Goal: Transaction & Acquisition: Purchase product/service

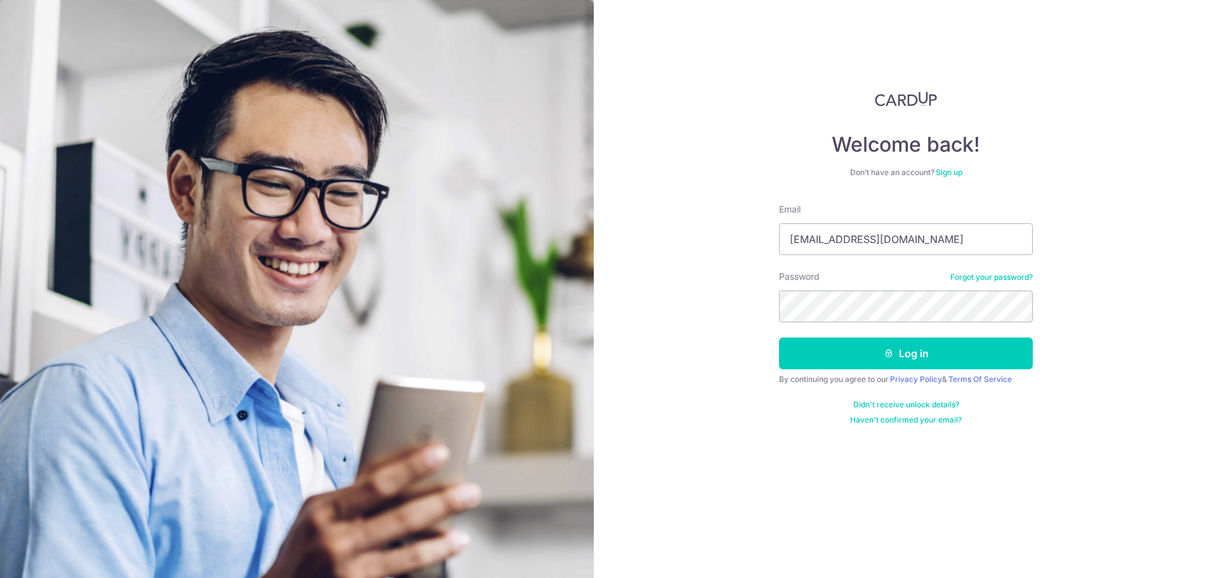
type input "leongsengloon@gmail.com"
click at [861, 347] on button "Log in" at bounding box center [906, 353] width 254 height 32
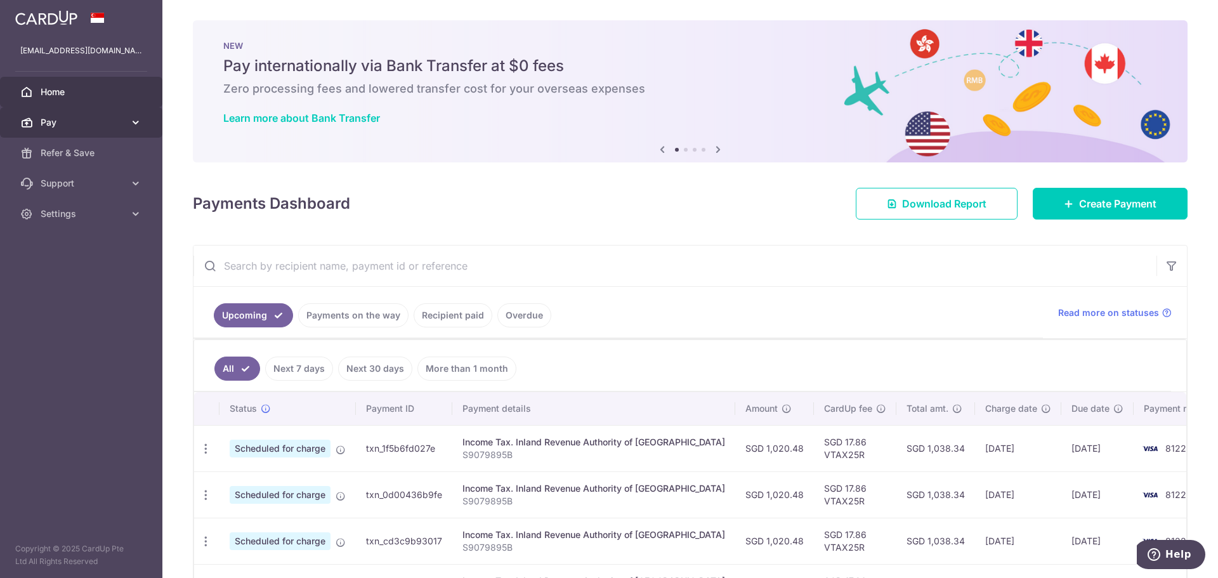
click at [107, 120] on span "Pay" at bounding box center [83, 122] width 84 height 13
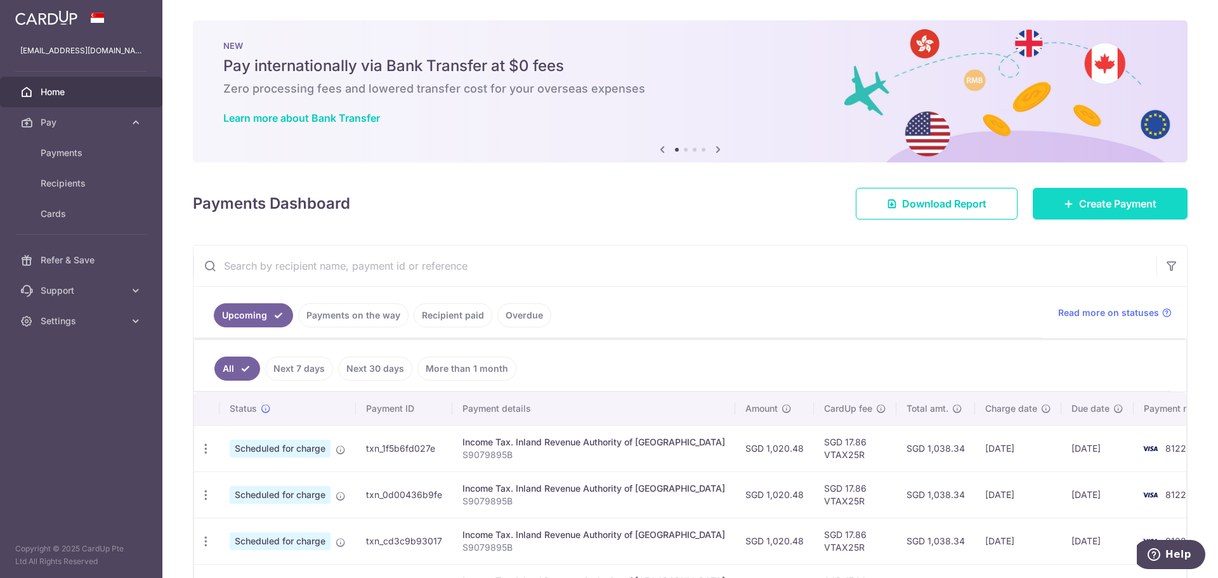
click at [1053, 211] on link "Create Payment" at bounding box center [1109, 204] width 155 height 32
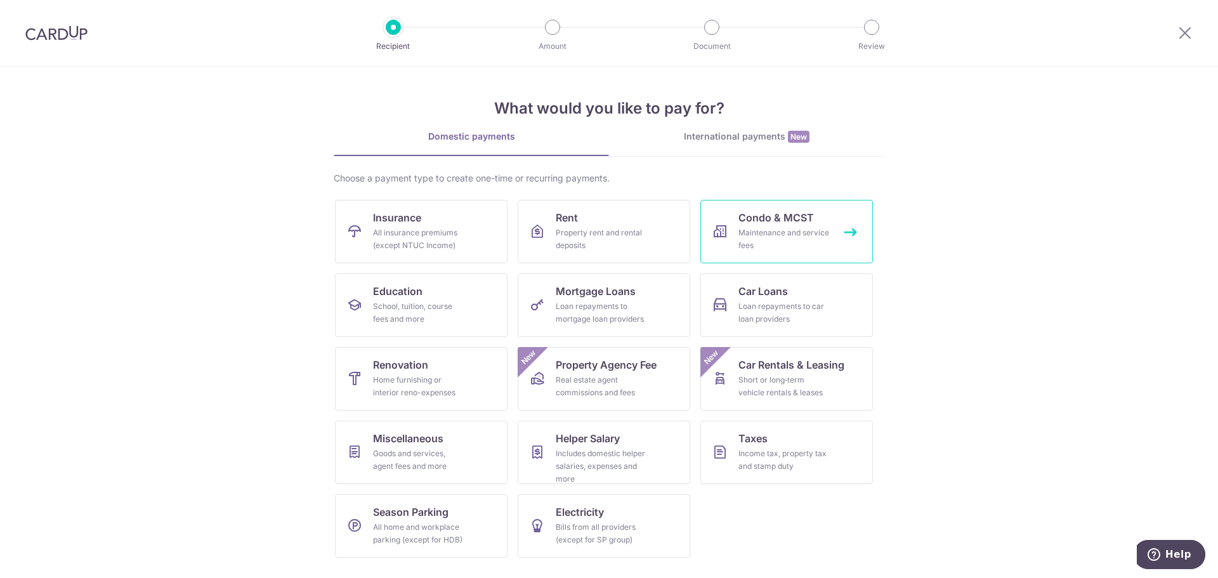
click at [761, 226] on div "Maintenance and service fees" at bounding box center [783, 238] width 91 height 25
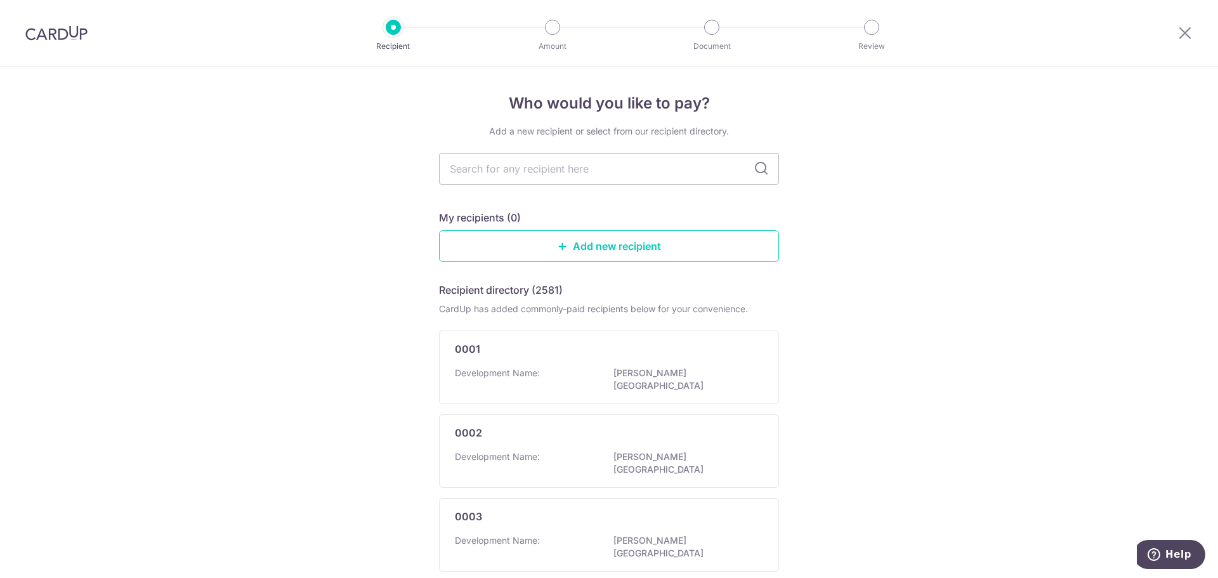
drag, startPoint x: 658, startPoint y: 259, endPoint x: 791, endPoint y: 291, distance: 137.5
drag, startPoint x: 791, startPoint y: 291, endPoint x: 477, endPoint y: 165, distance: 338.3
click at [477, 165] on input "text" at bounding box center [609, 169] width 340 height 32
type input "4737"
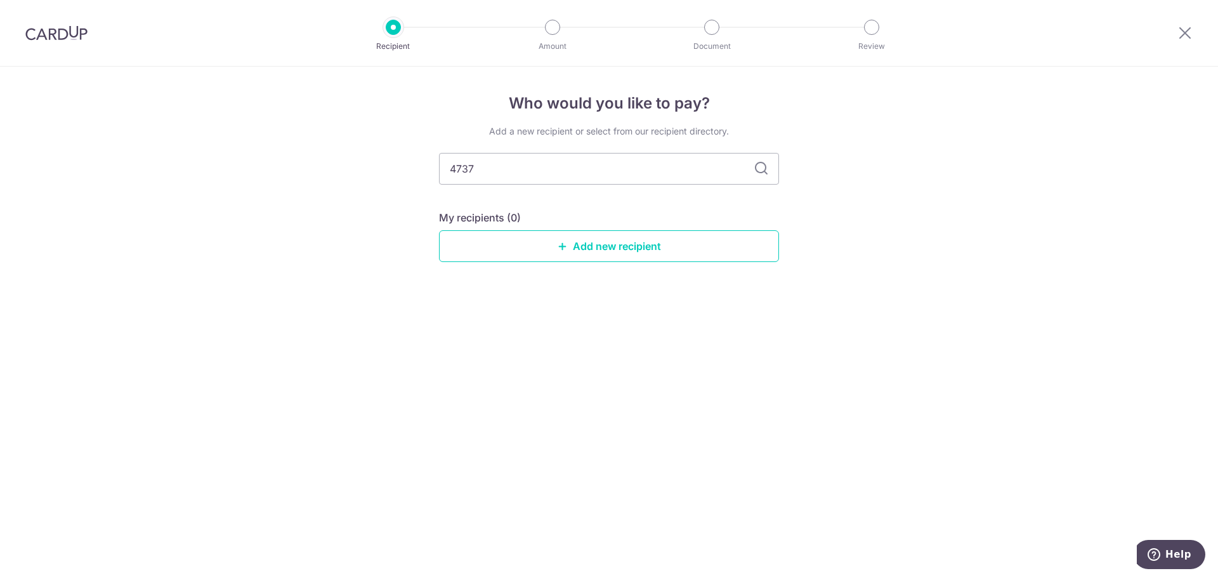
click at [757, 170] on icon at bounding box center [760, 168] width 15 height 15
click at [513, 172] on input "4737" at bounding box center [609, 169] width 340 height 32
drag, startPoint x: 513, startPoint y: 171, endPoint x: 370, endPoint y: 167, distance: 143.4
click at [370, 167] on div "Who would you like to pay? Add a new recipient or select from our recipient dir…" at bounding box center [609, 322] width 1218 height 511
type input "mcst"
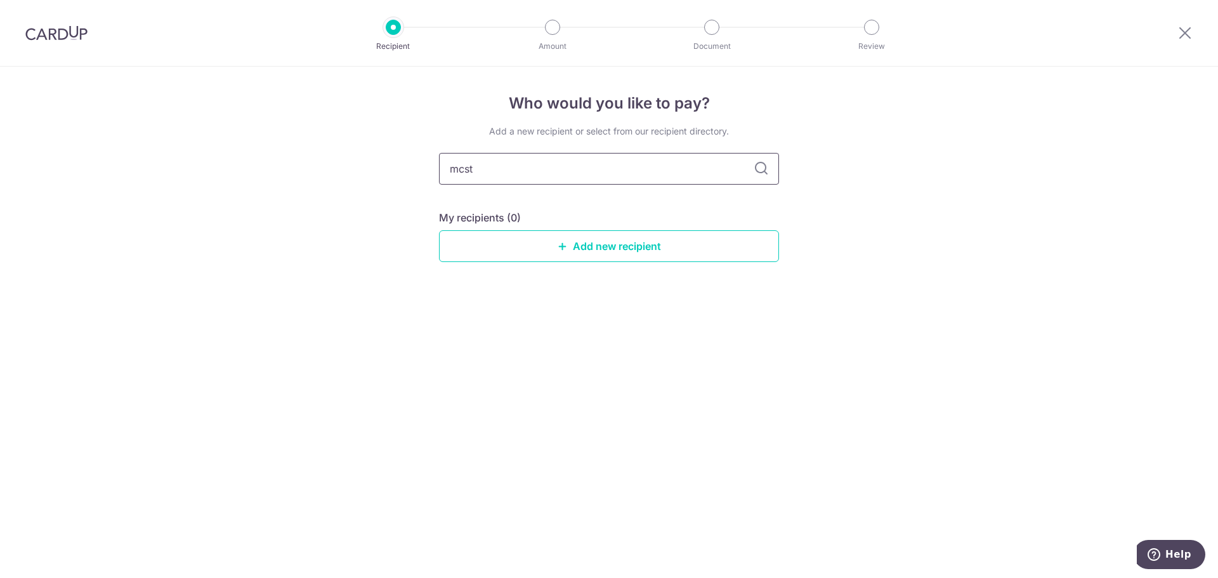
click at [594, 163] on input "mcst" at bounding box center [609, 169] width 340 height 32
type input "m"
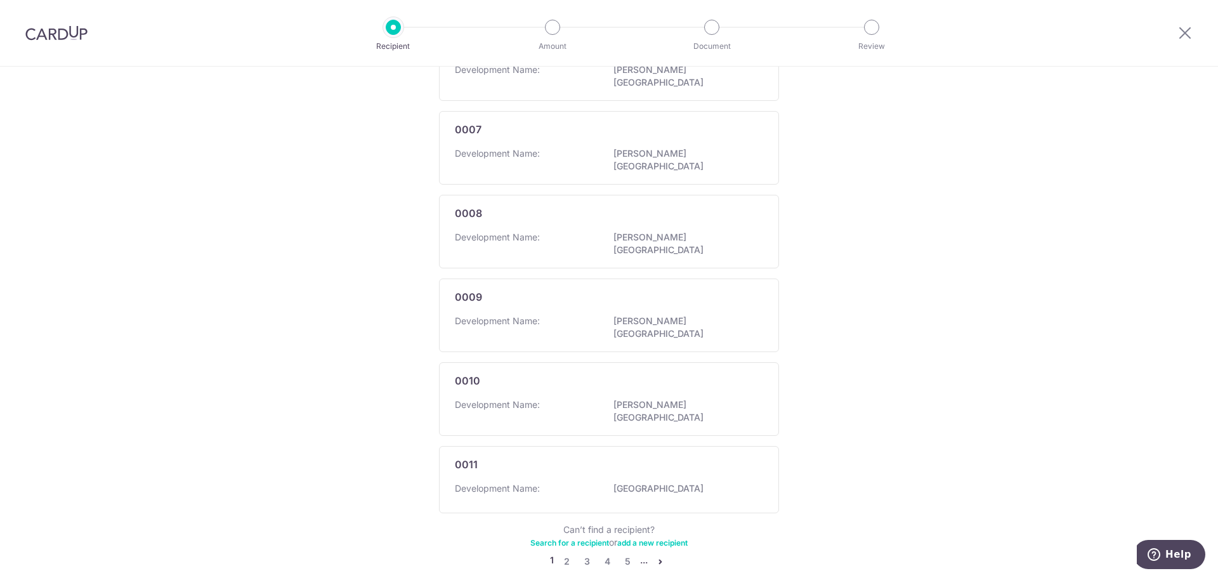
scroll to position [647, 0]
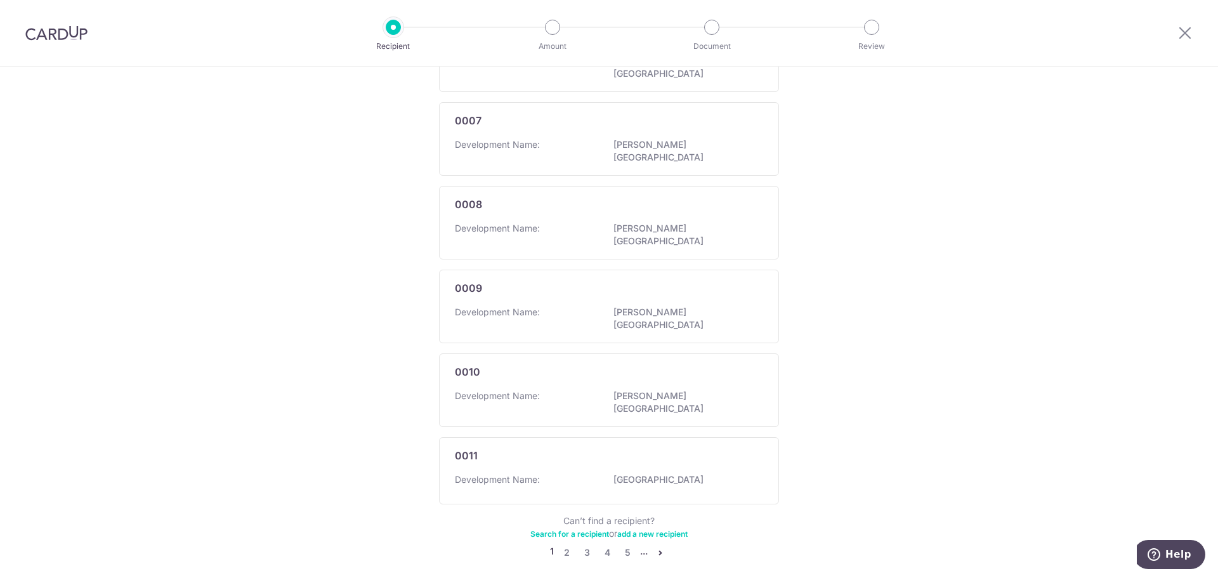
click at [640, 545] on li "..." at bounding box center [644, 552] width 8 height 15
click at [569, 529] on link "Search for a recipient" at bounding box center [569, 534] width 79 height 10
click at [659, 547] on icon "pager" at bounding box center [660, 552] width 10 height 10
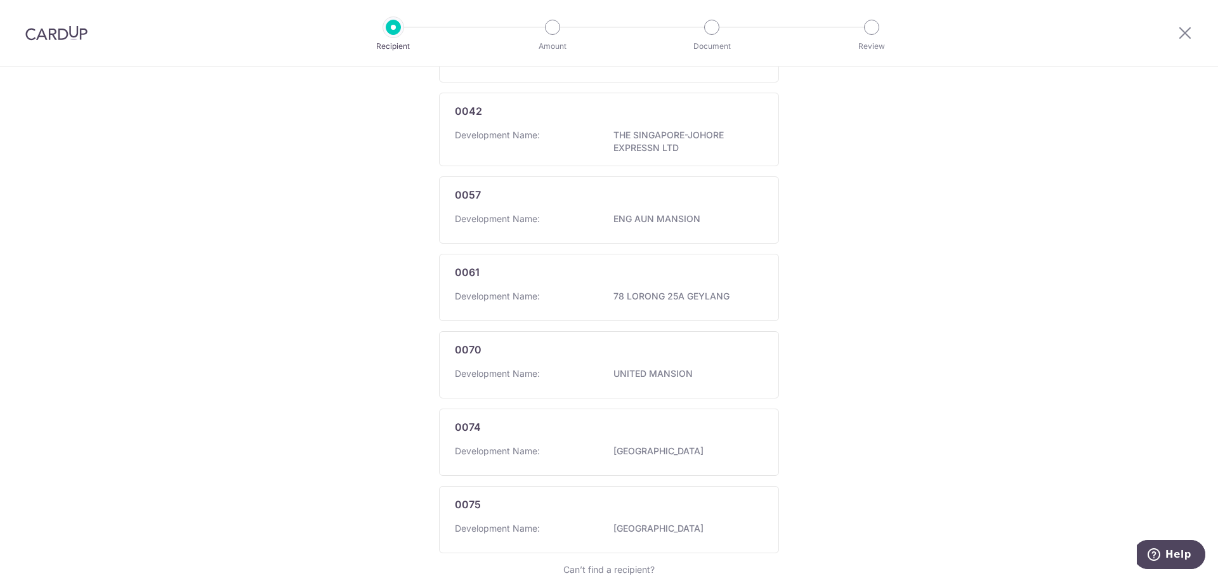
scroll to position [653, 0]
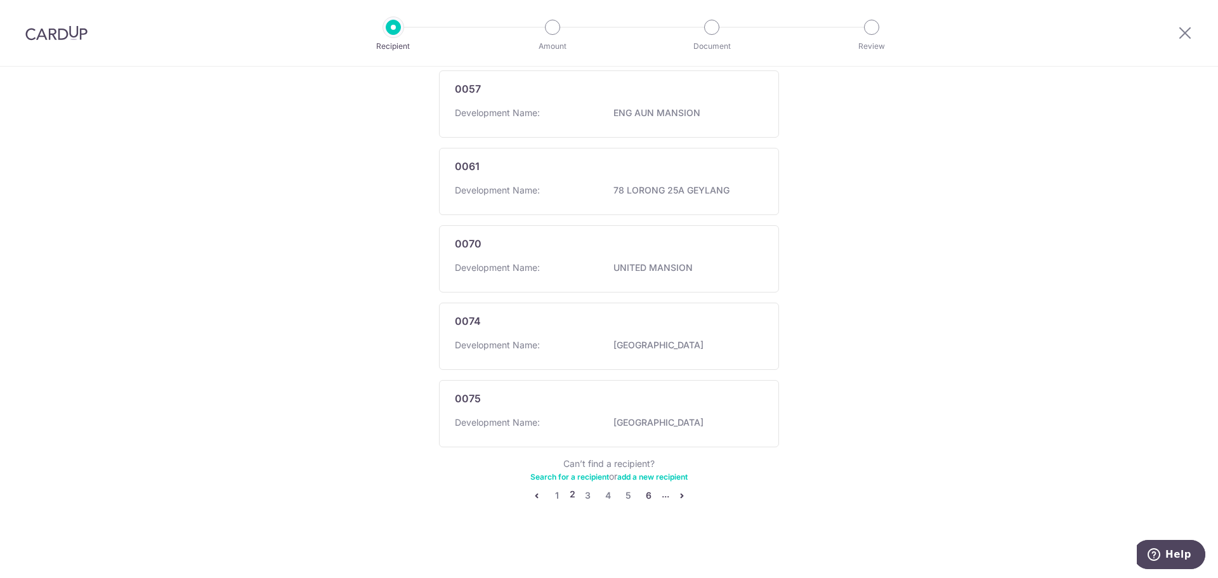
click at [643, 491] on link "6" at bounding box center [648, 495] width 15 height 15
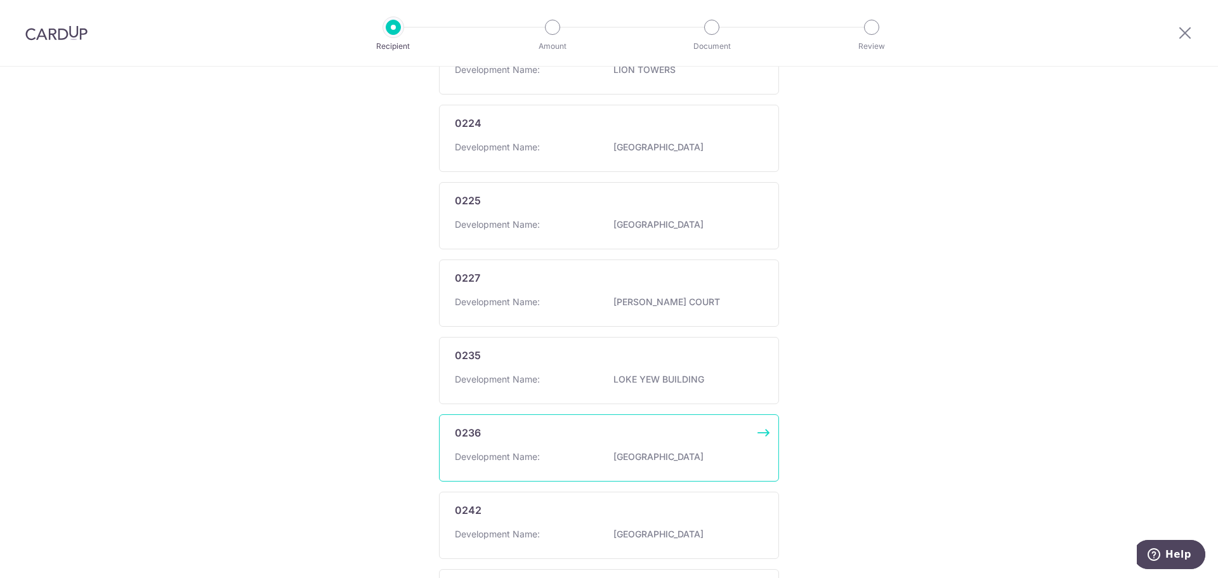
scroll to position [647, 0]
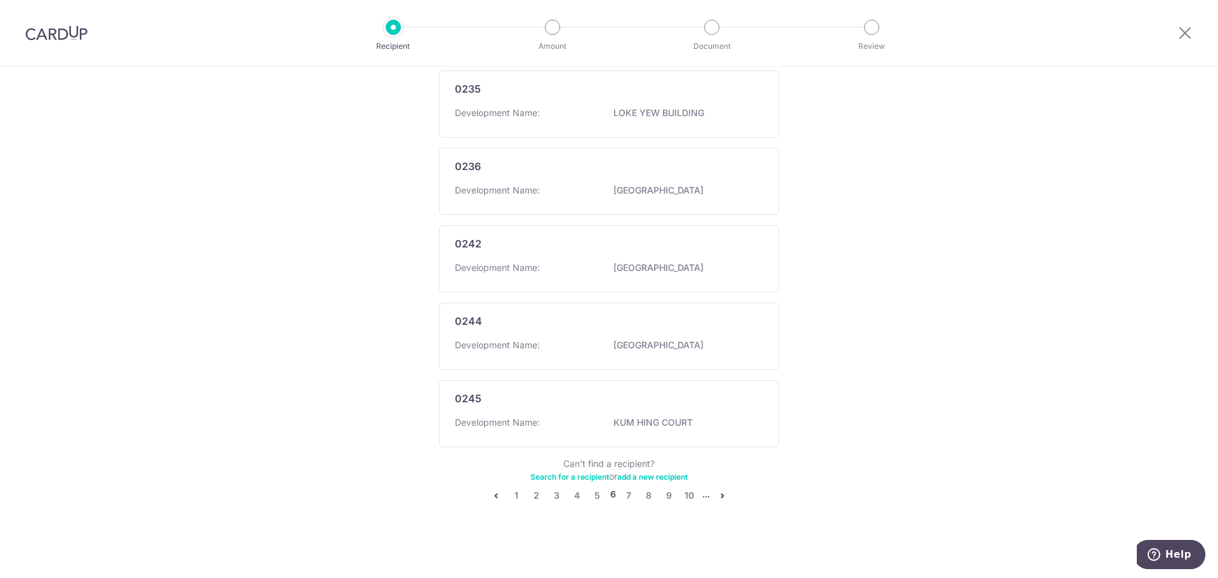
click at [702, 497] on li "..." at bounding box center [706, 495] width 8 height 15
click at [690, 497] on link "10" at bounding box center [689, 495] width 15 height 15
click at [684, 497] on link "14" at bounding box center [687, 495] width 15 height 15
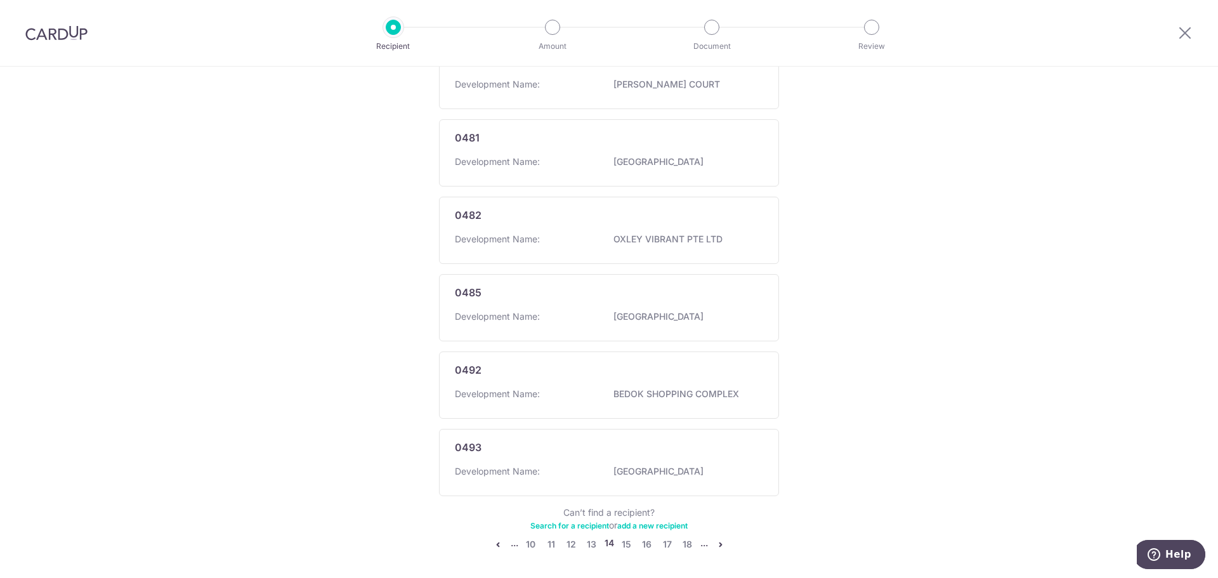
scroll to position [670, 0]
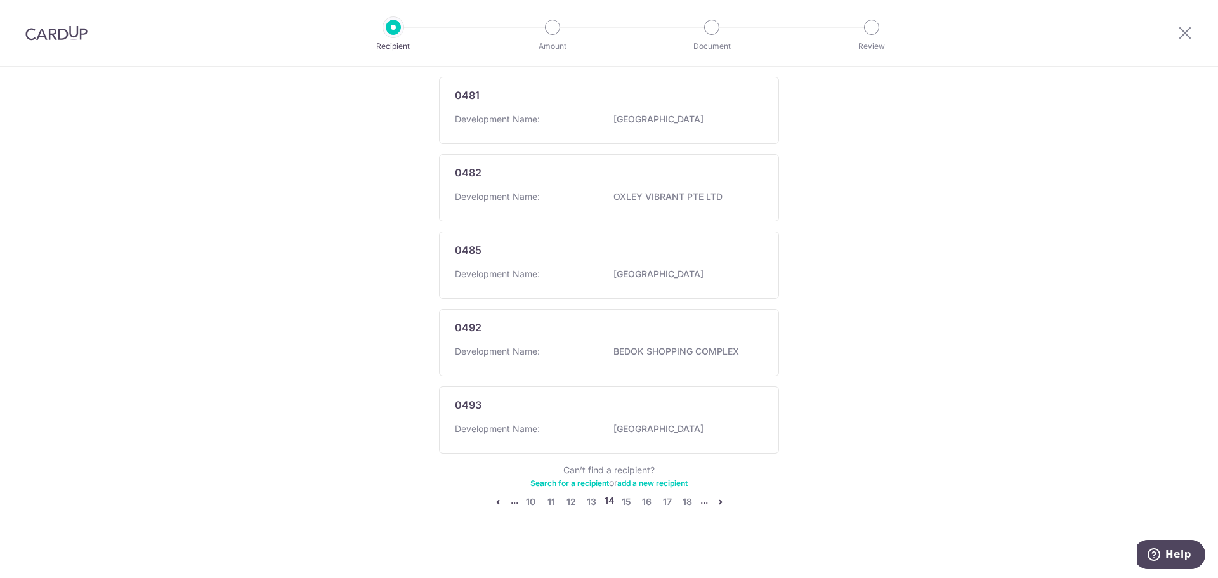
click at [640, 480] on link "add a new recipient" at bounding box center [652, 483] width 70 height 10
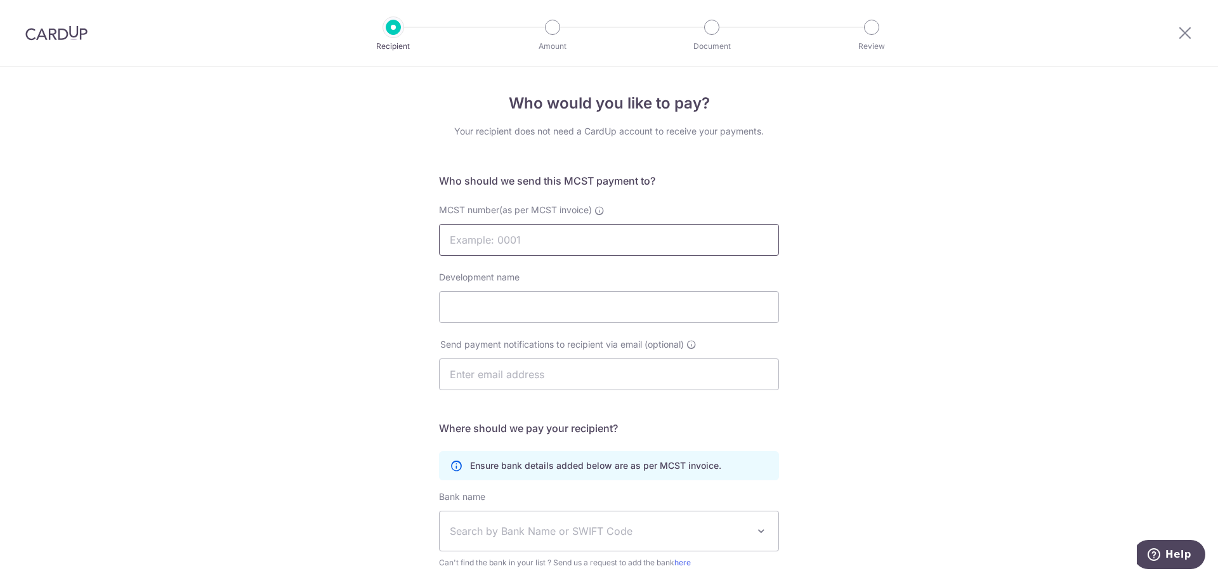
click at [500, 244] on input "MCST number(as per MCST invoice)" at bounding box center [609, 240] width 340 height 32
type input "4737"
click at [503, 311] on input "Development name" at bounding box center [609, 307] width 340 height 32
type input "Hundred Palms Residences"
click at [506, 375] on input "text" at bounding box center [609, 374] width 340 height 32
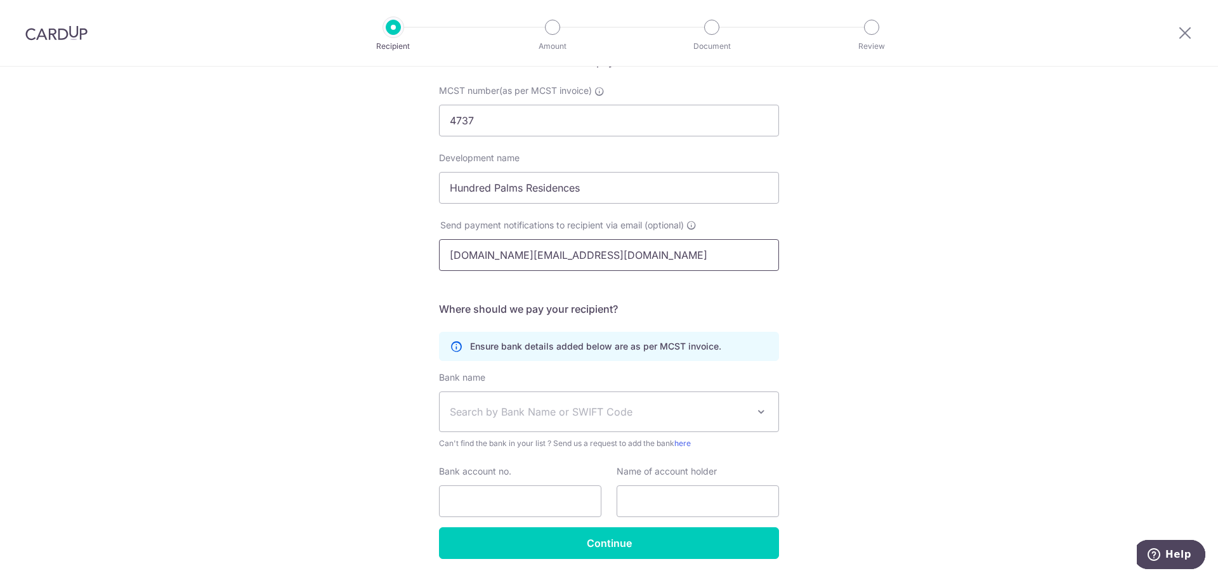
scroll to position [127, 0]
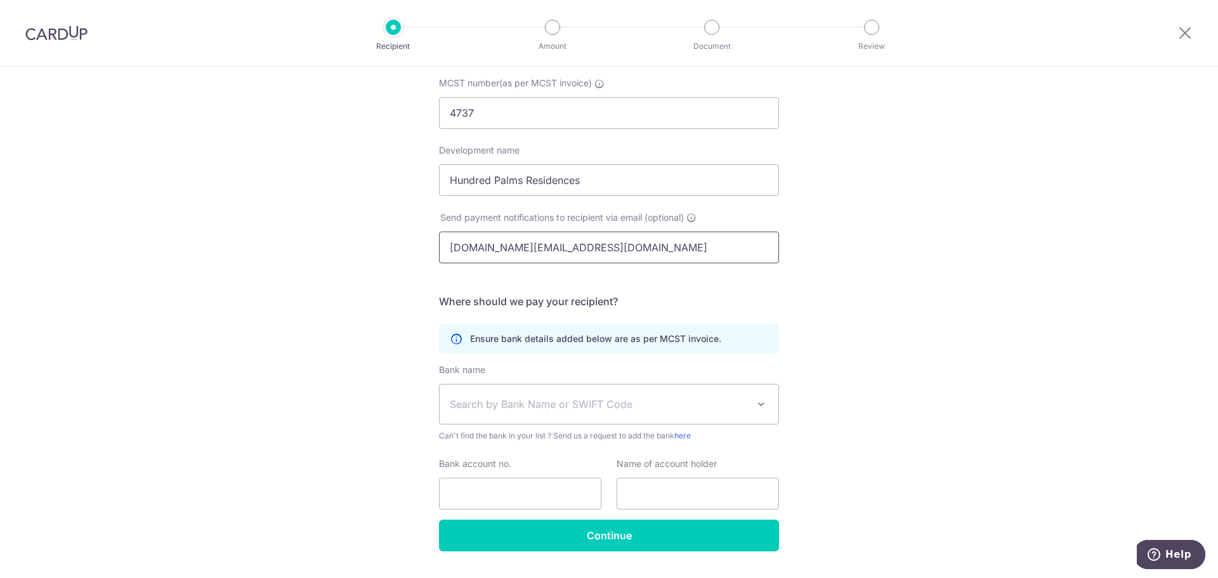
type input "hundredpalms.ma@gmail.com"
click at [557, 405] on span "Search by Bank Name or SWIFT Code" at bounding box center [599, 403] width 298 height 15
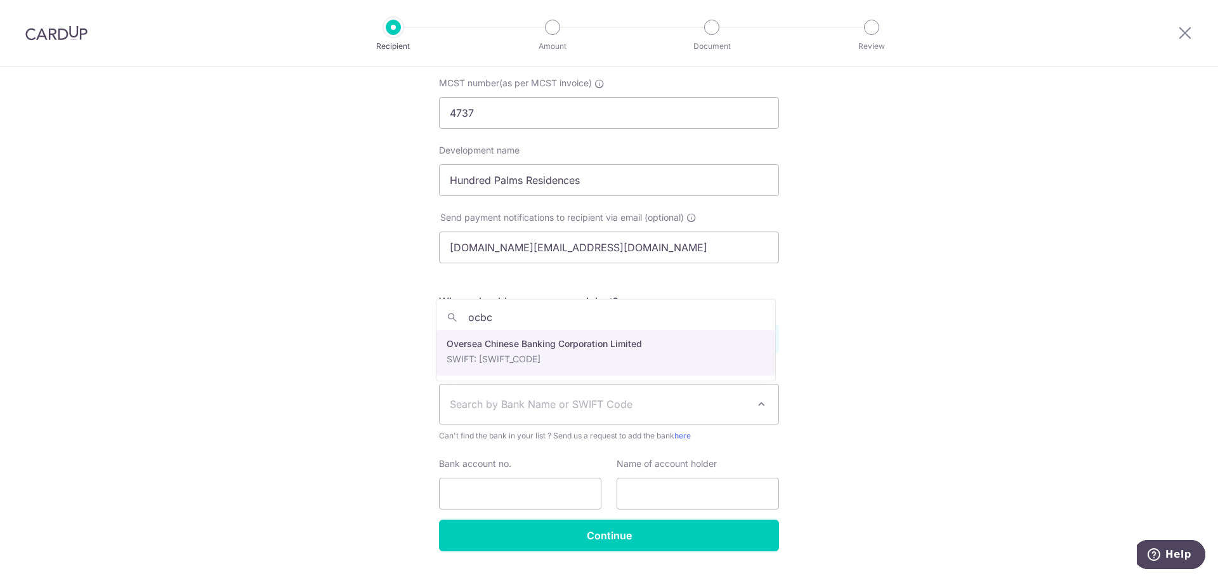
type input "ocbc"
select select "12"
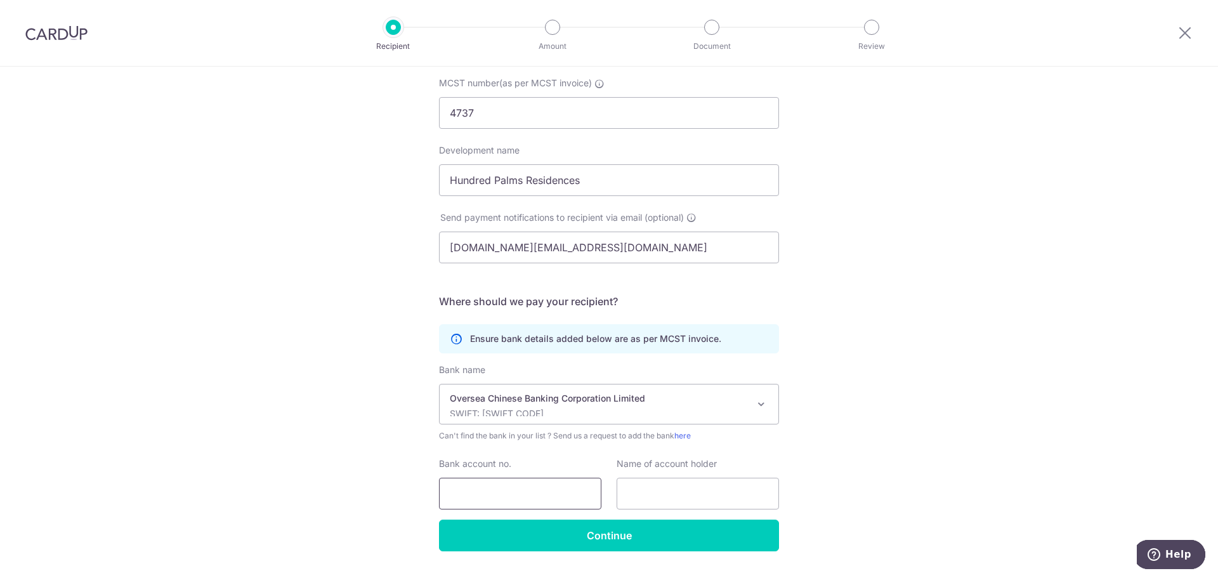
click at [492, 483] on input "Bank account no." at bounding box center [520, 493] width 162 height 32
type input "601349376001"
click at [659, 499] on input "text" at bounding box center [697, 493] width 162 height 32
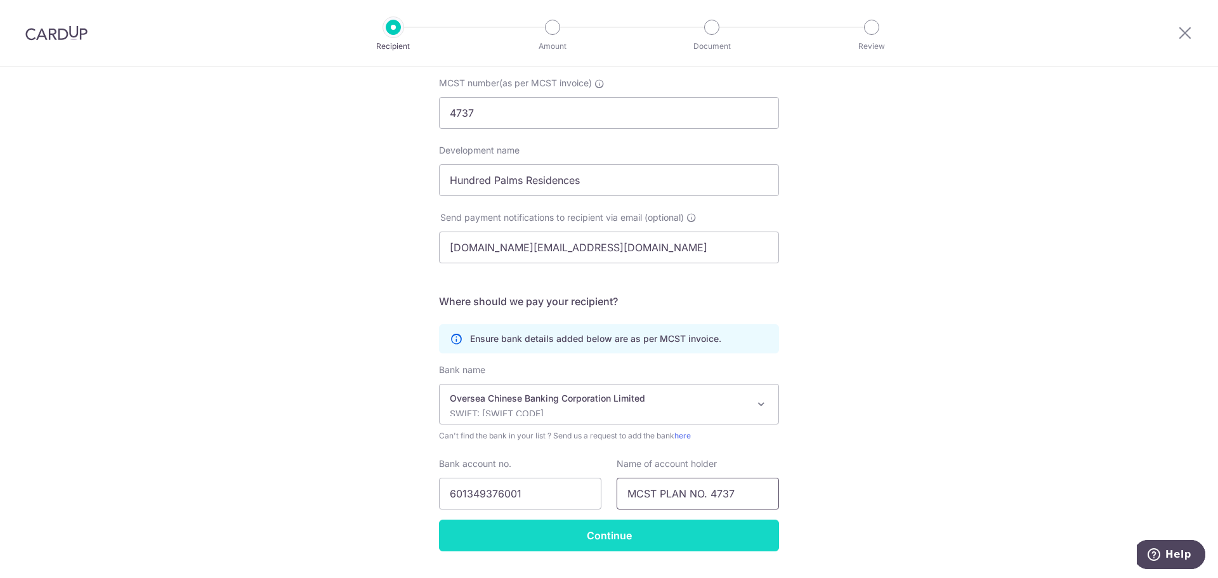
type input "MCST PLAN NO. 4737"
click at [606, 527] on input "Continue" at bounding box center [609, 535] width 340 height 32
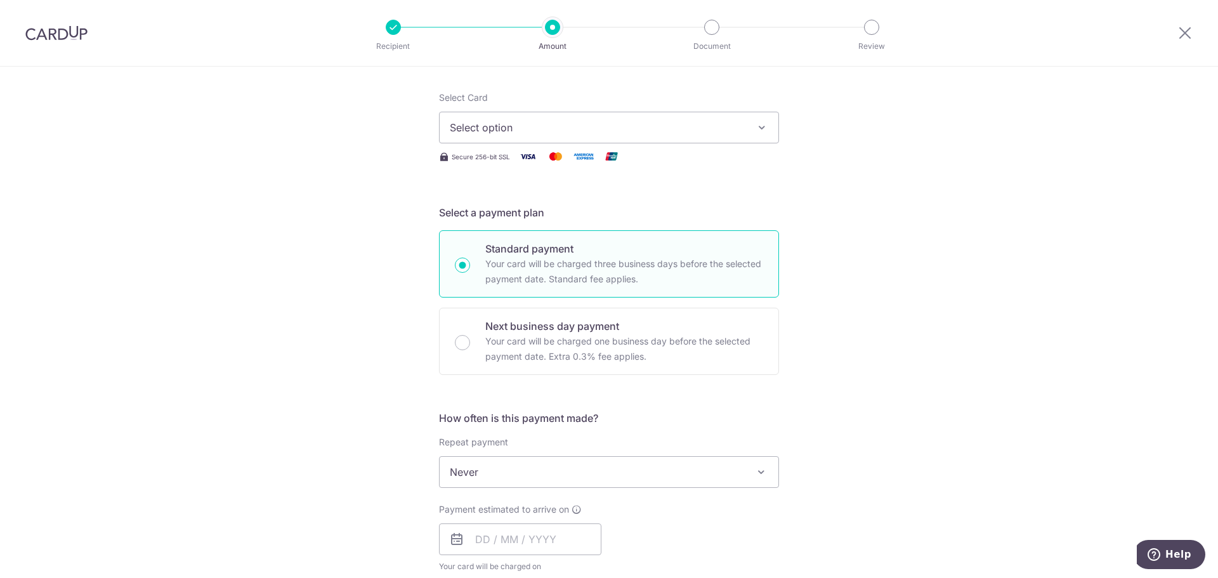
scroll to position [190, 0]
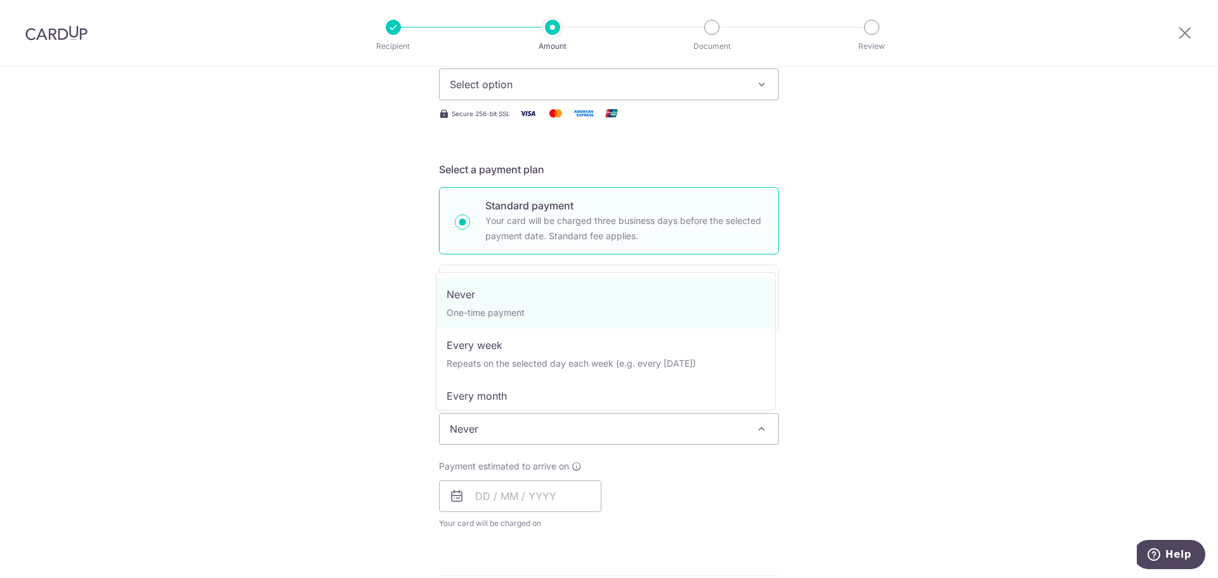
click at [497, 424] on span "Never" at bounding box center [608, 428] width 339 height 30
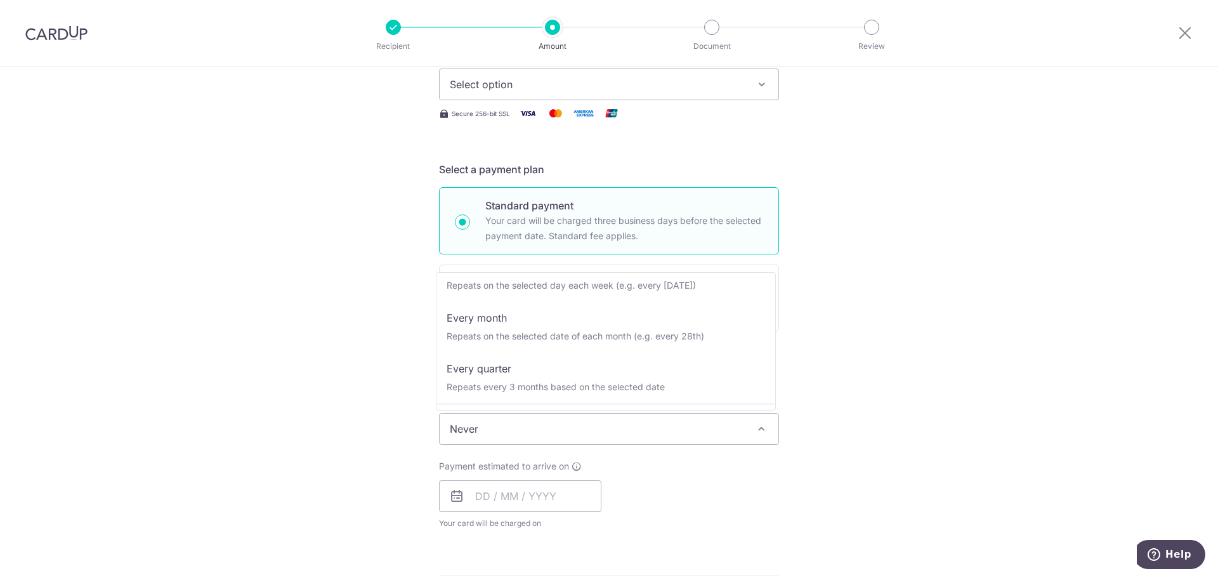
scroll to position [127, 0]
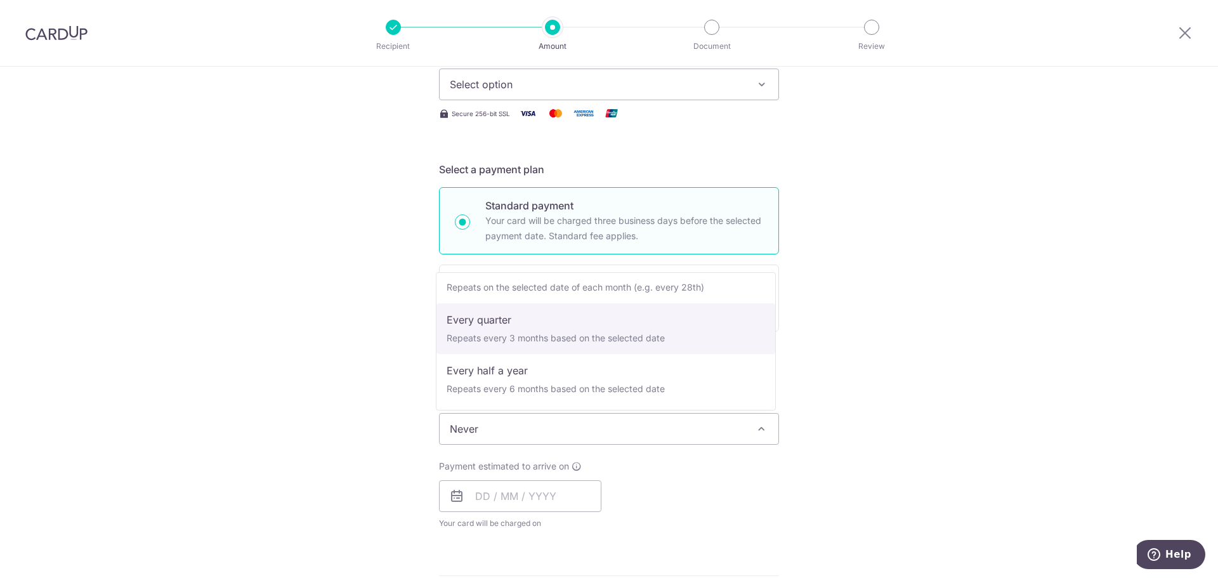
click at [335, 358] on div "Tell us more about your payment Enter payment amount SGD Recipient added succes…" at bounding box center [609, 449] width 1218 height 1147
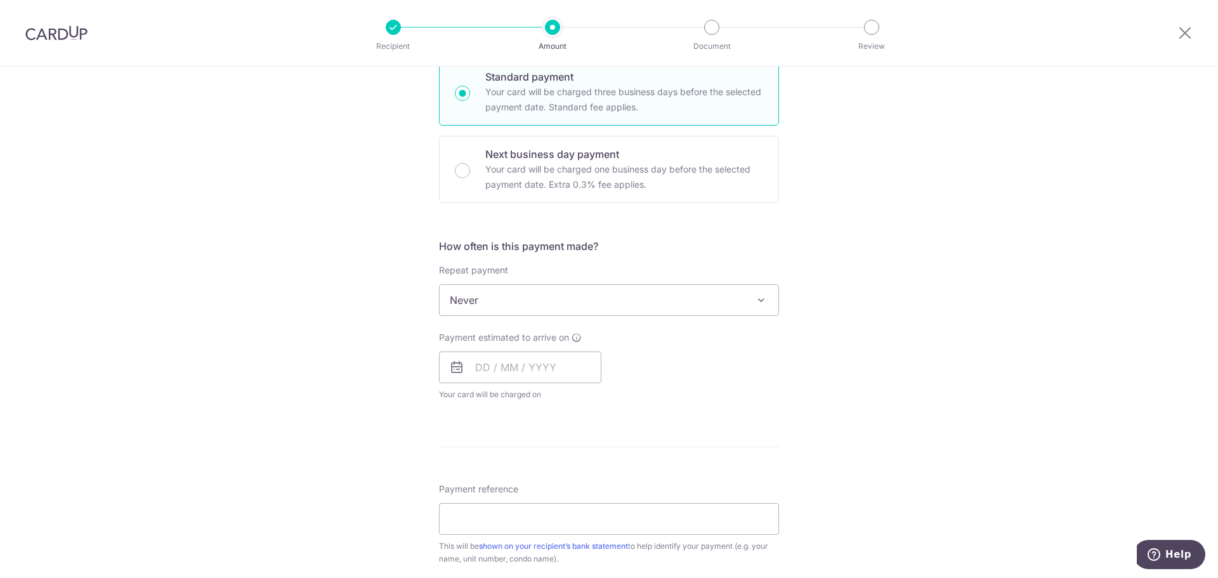
scroll to position [65, 0]
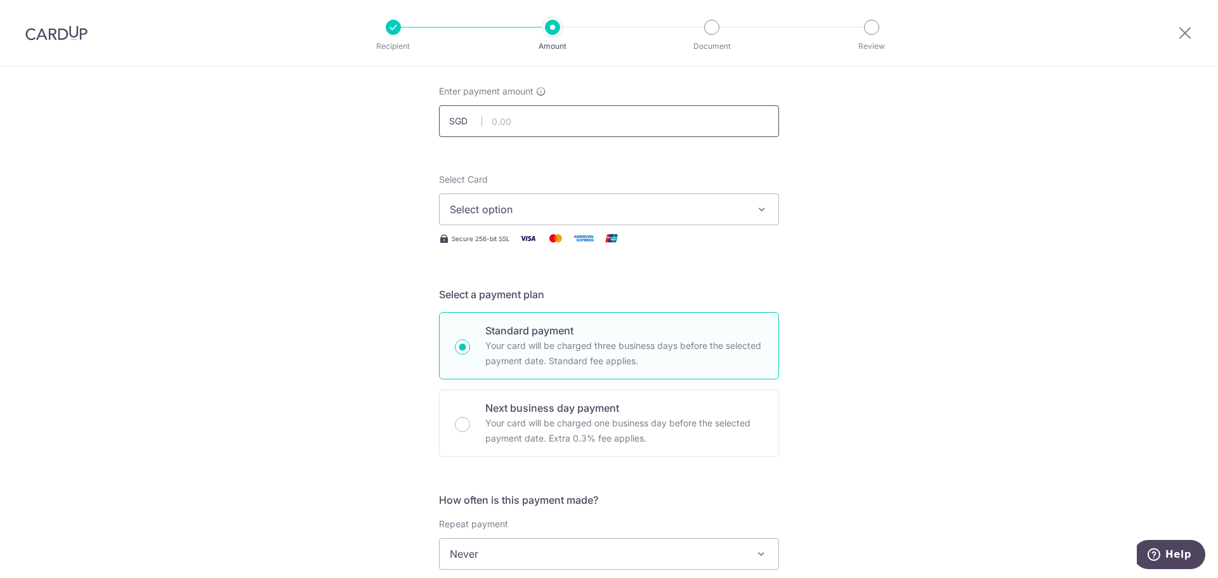
click at [519, 122] on input "text" at bounding box center [609, 121] width 340 height 32
type input "1,001.37"
click at [387, 206] on div "Tell us more about your payment Enter payment amount SGD 1,001.37 1001.37 Recip…" at bounding box center [609, 574] width 1218 height 1147
click at [470, 206] on span "Select option" at bounding box center [598, 209] width 296 height 15
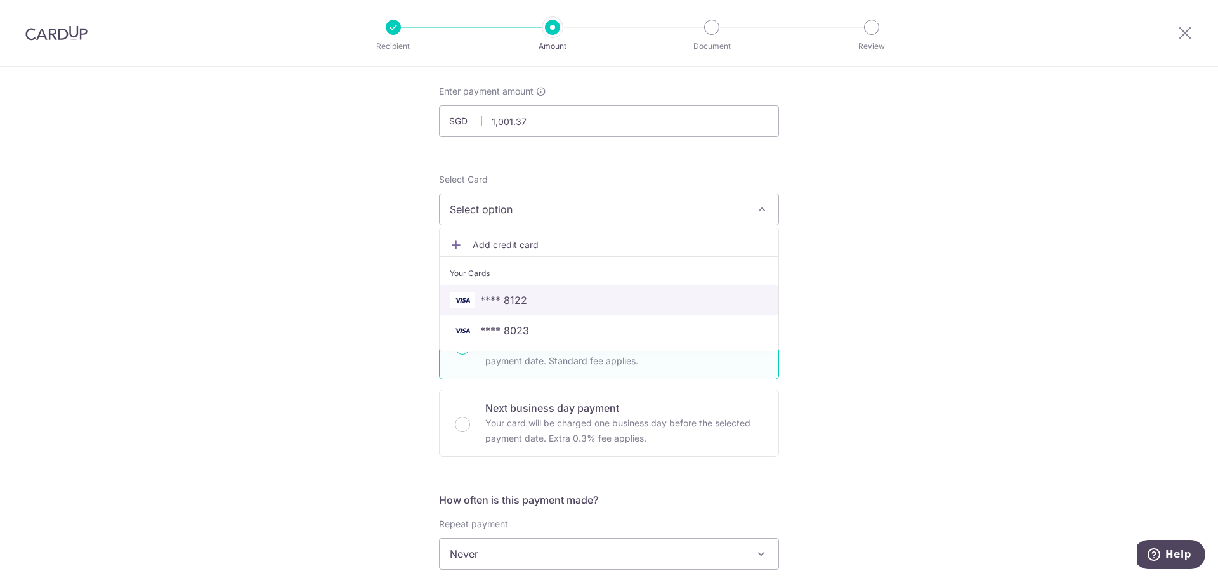
click at [480, 307] on span "**** 8122" at bounding box center [503, 299] width 47 height 15
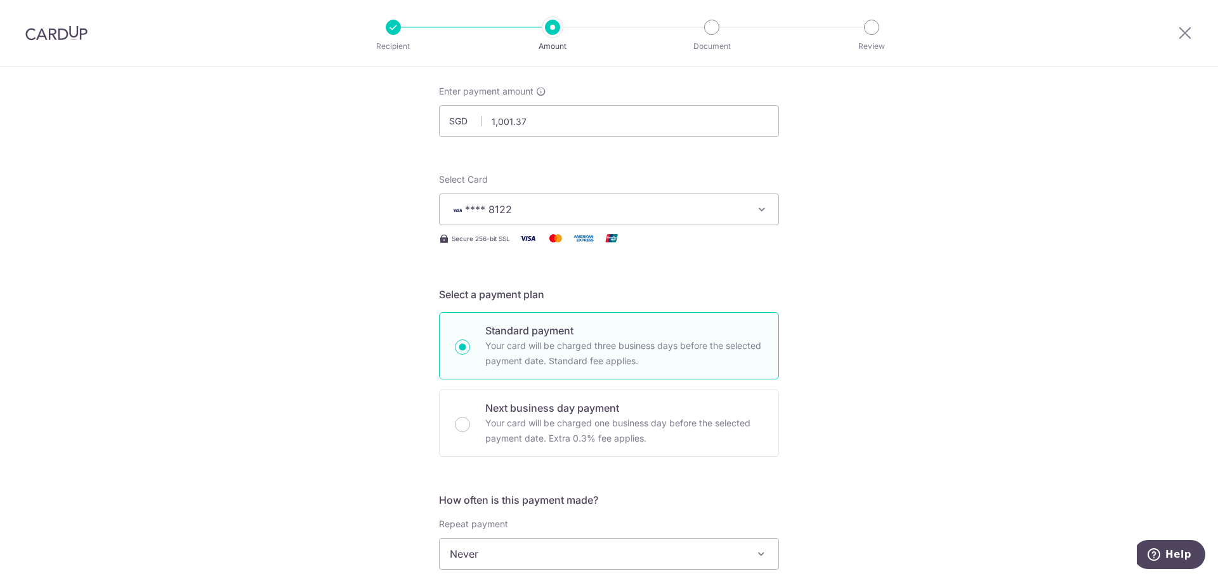
click at [368, 308] on div "Tell us more about your payment Enter payment amount SGD 1,001.37 1001.37 Recip…" at bounding box center [609, 574] width 1218 height 1147
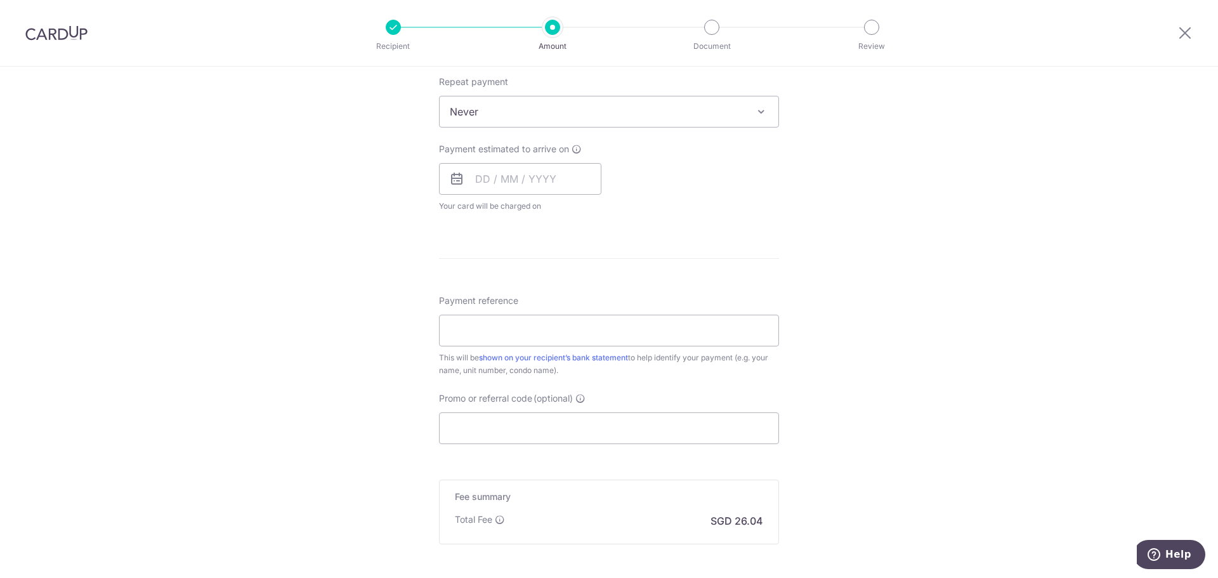
scroll to position [636, 0]
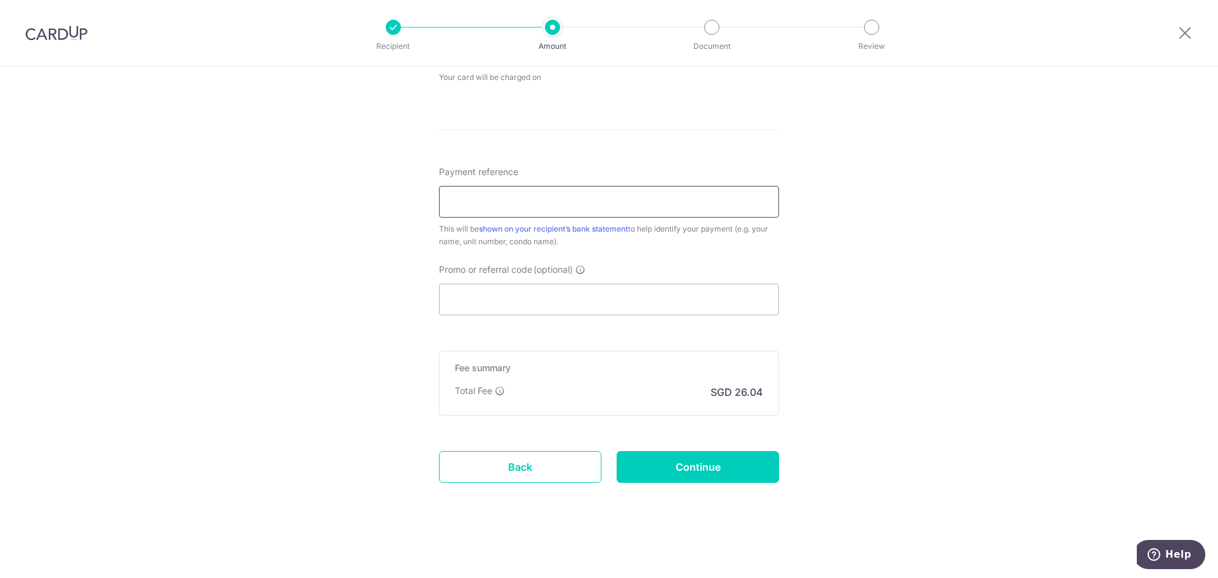
click at [477, 200] on input "Payment reference" at bounding box center [609, 202] width 340 height 32
click at [500, 302] on input "Promo or referral code (optional)" at bounding box center [609, 299] width 340 height 32
paste input "REC185"
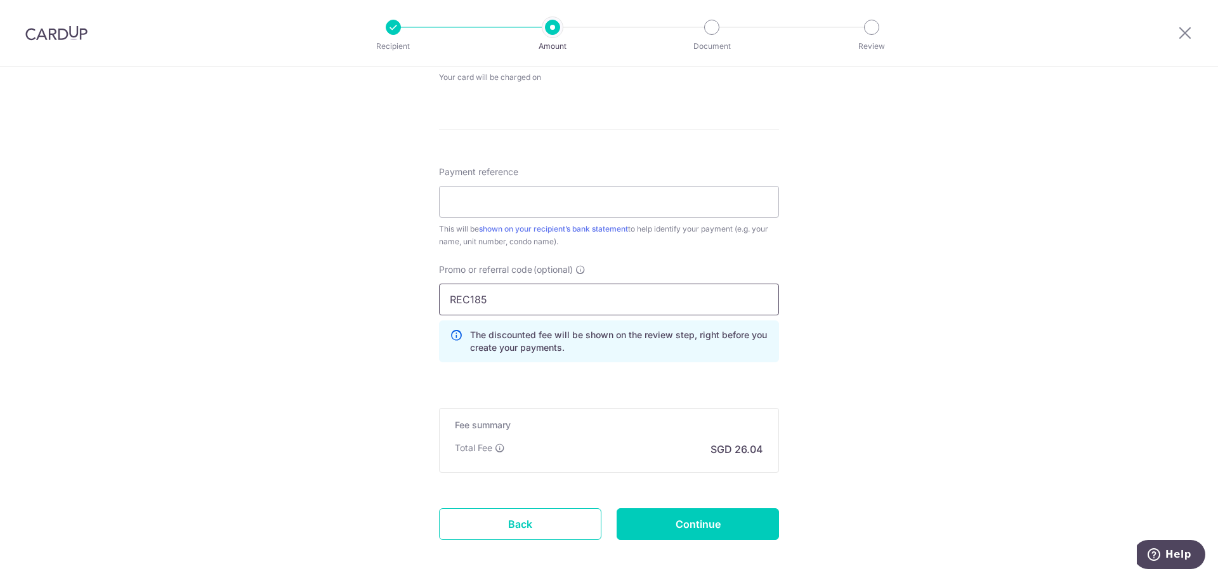
type input "REC185"
click at [415, 360] on div "Tell us more about your payment Enter payment amount SGD 1,001.37 1001.37 Recip…" at bounding box center [609, 33] width 1218 height 1204
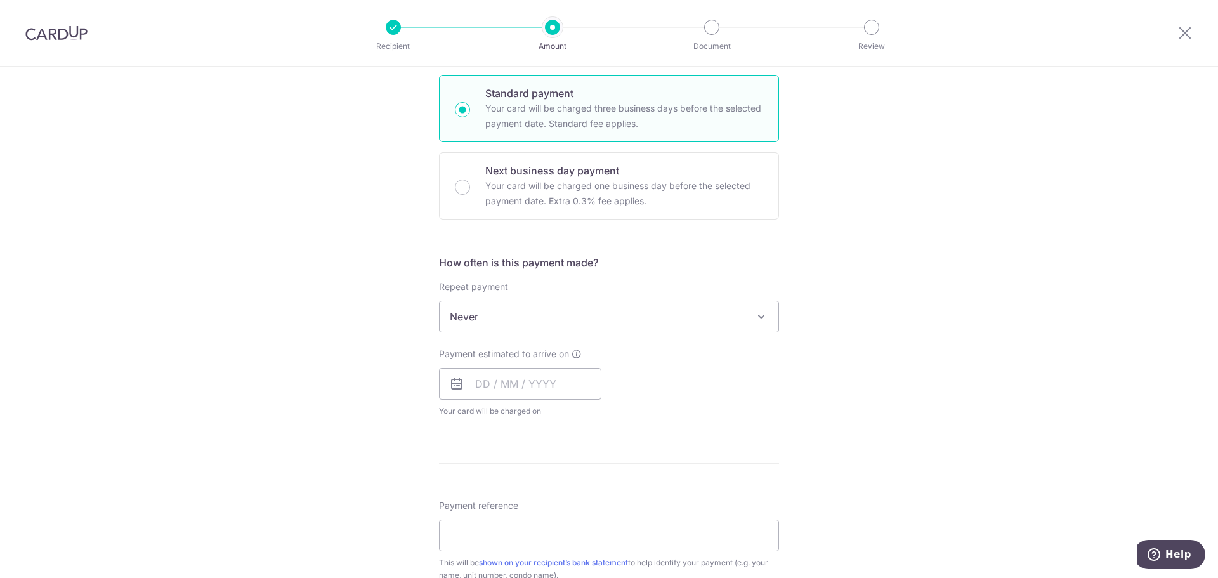
scroll to position [256, 0]
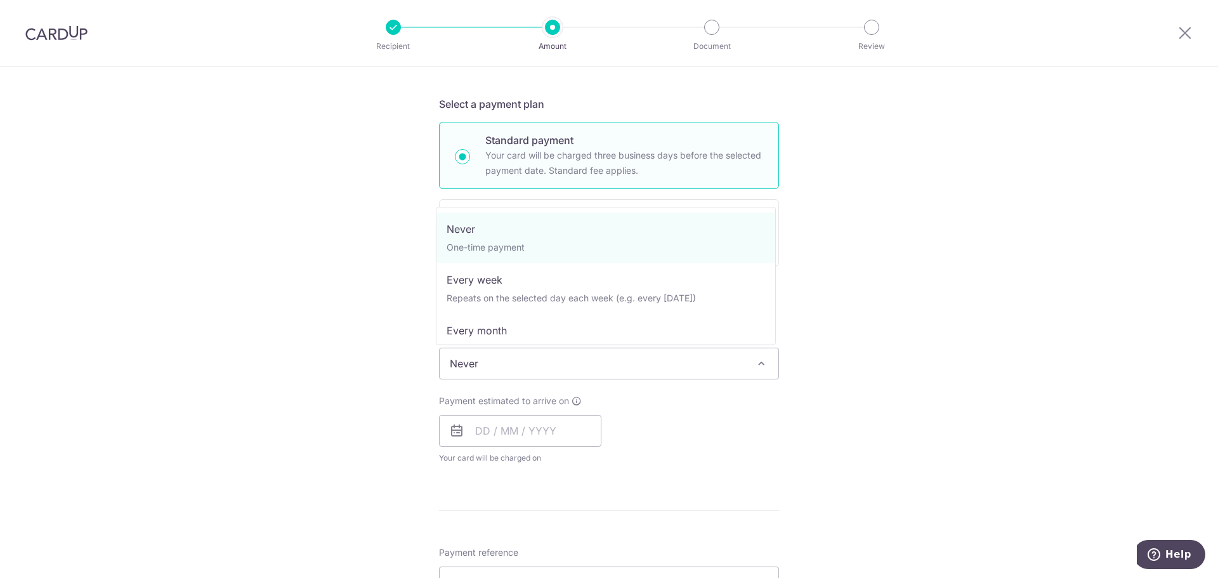
click at [511, 373] on span "Never" at bounding box center [608, 363] width 339 height 30
click at [375, 255] on div "Tell us more about your payment Enter payment amount SGD 1,001.37 1001.37 Recip…" at bounding box center [609, 413] width 1218 height 1204
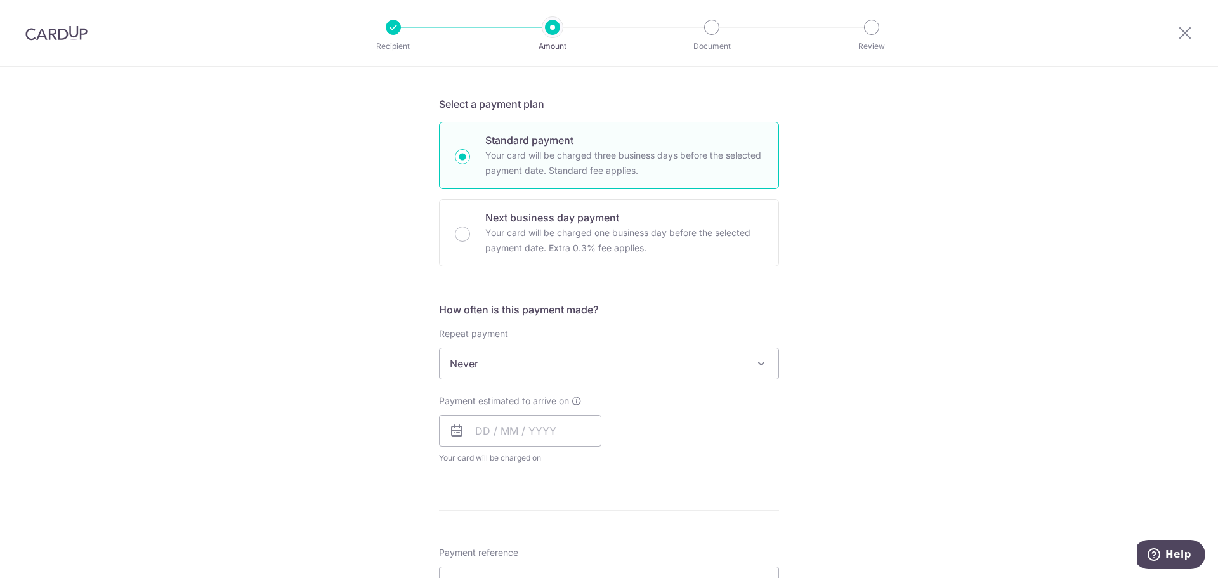
click at [480, 361] on span "Never" at bounding box center [608, 363] width 339 height 30
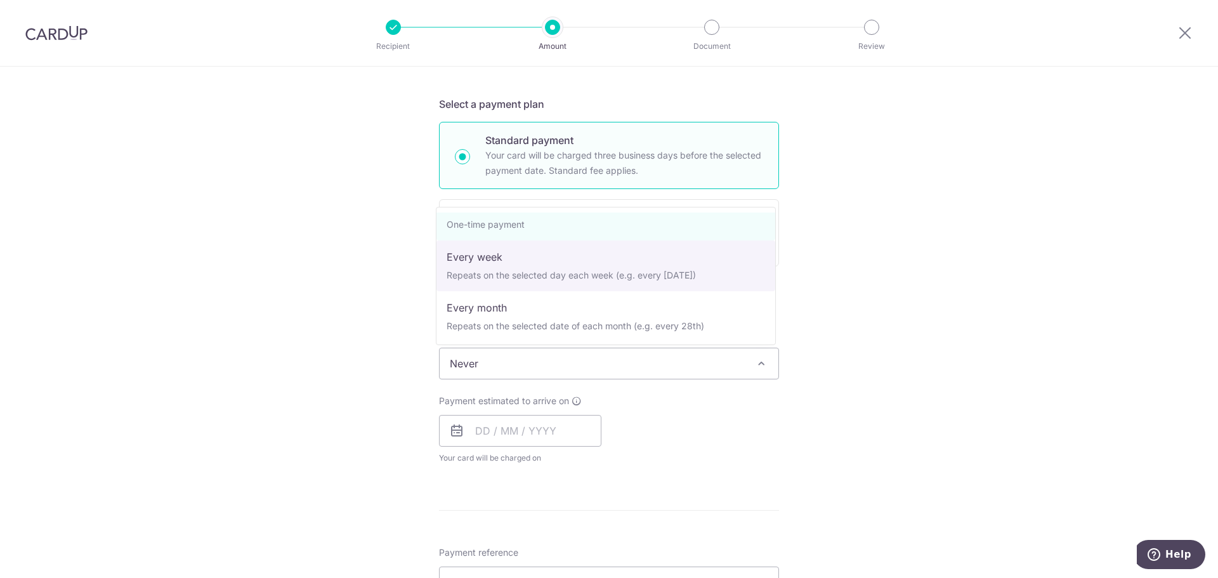
scroll to position [63, 0]
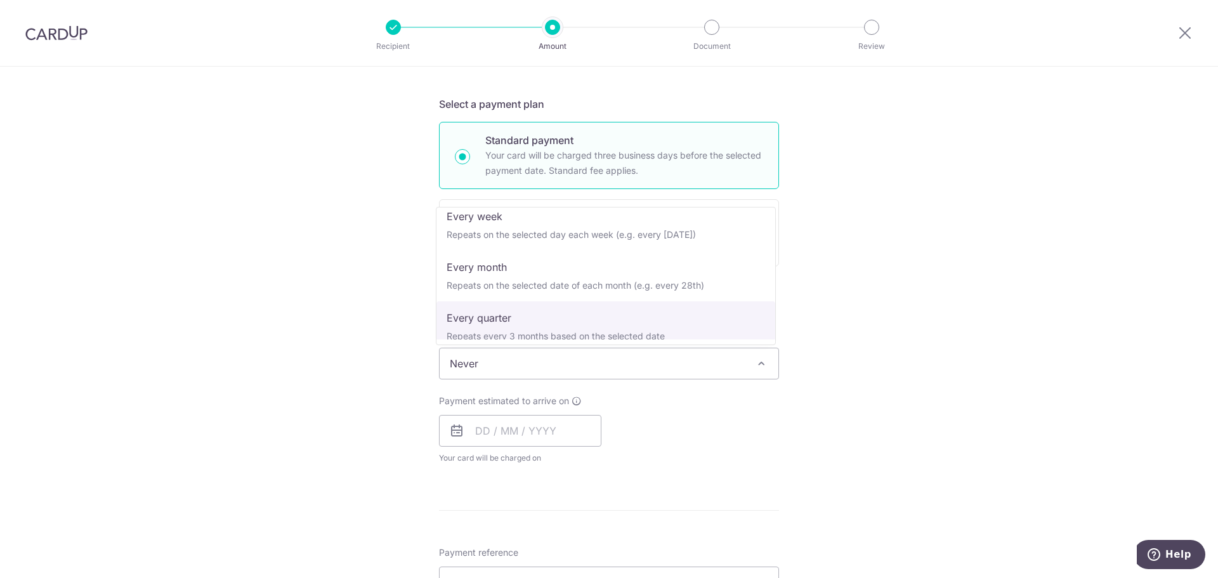
select select "4"
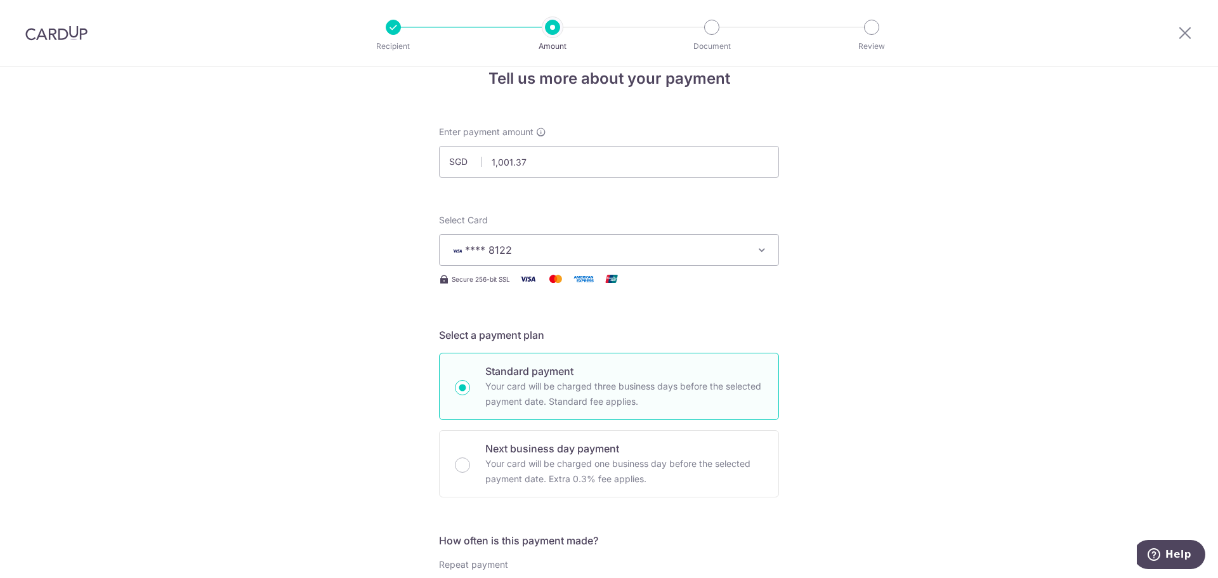
scroll to position [0, 0]
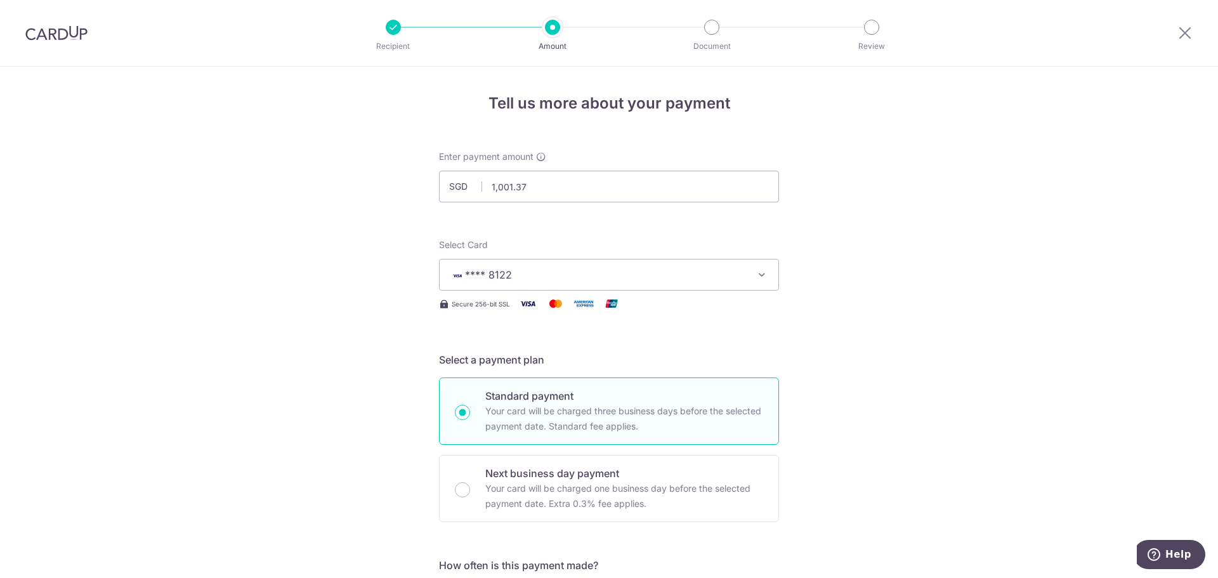
click at [533, 267] on span "**** 8122" at bounding box center [598, 274] width 296 height 15
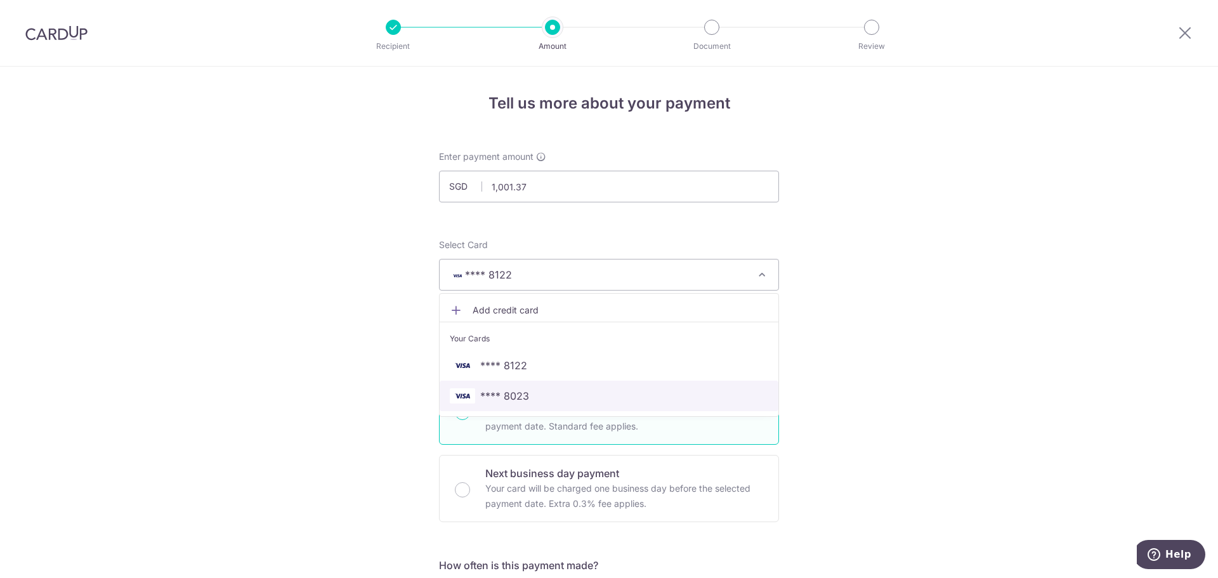
drag, startPoint x: 517, startPoint y: 389, endPoint x: 351, endPoint y: 318, distance: 180.4
click at [517, 389] on span "**** 8023" at bounding box center [504, 395] width 49 height 15
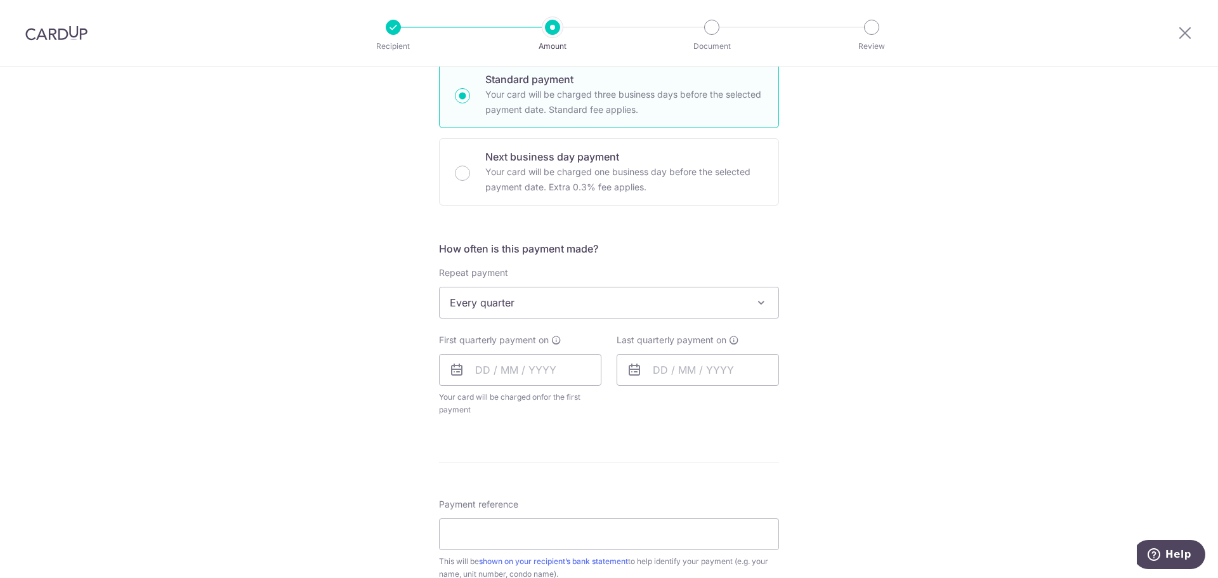
scroll to position [317, 0]
click at [505, 365] on input "text" at bounding box center [520, 369] width 162 height 32
click at [587, 530] on link "26" at bounding box center [591, 535] width 20 height 20
type input "[DATE]"
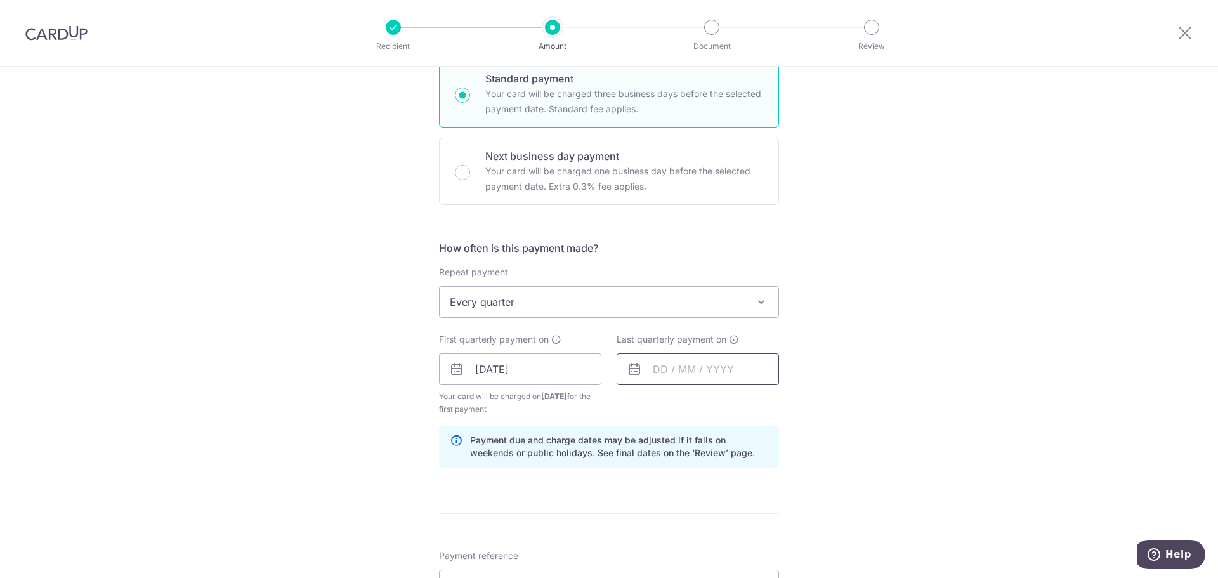
click at [687, 363] on input "text" at bounding box center [697, 369] width 162 height 32
click at [698, 403] on select "Sep Oct Nov Dec" at bounding box center [689, 403] width 34 height 10
click at [750, 405] on select "2025 2026 2027 2028 2029 2030 2031 2032 2033 2034 2035" at bounding box center [748, 403] width 34 height 10
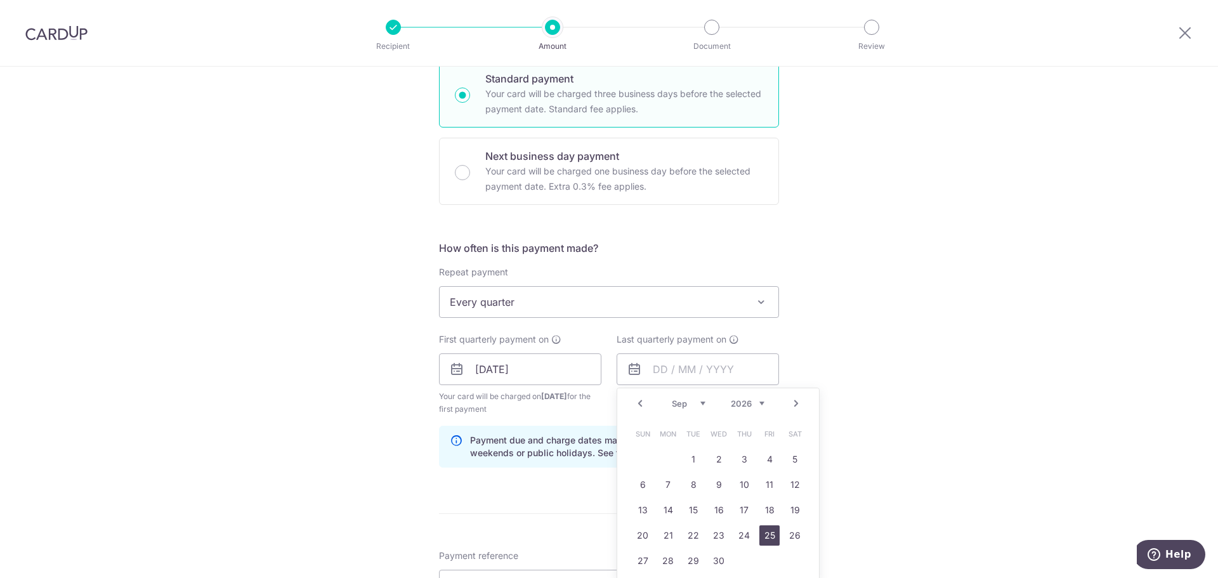
click at [767, 539] on link "25" at bounding box center [769, 535] width 20 height 20
type input "25/09/2026"
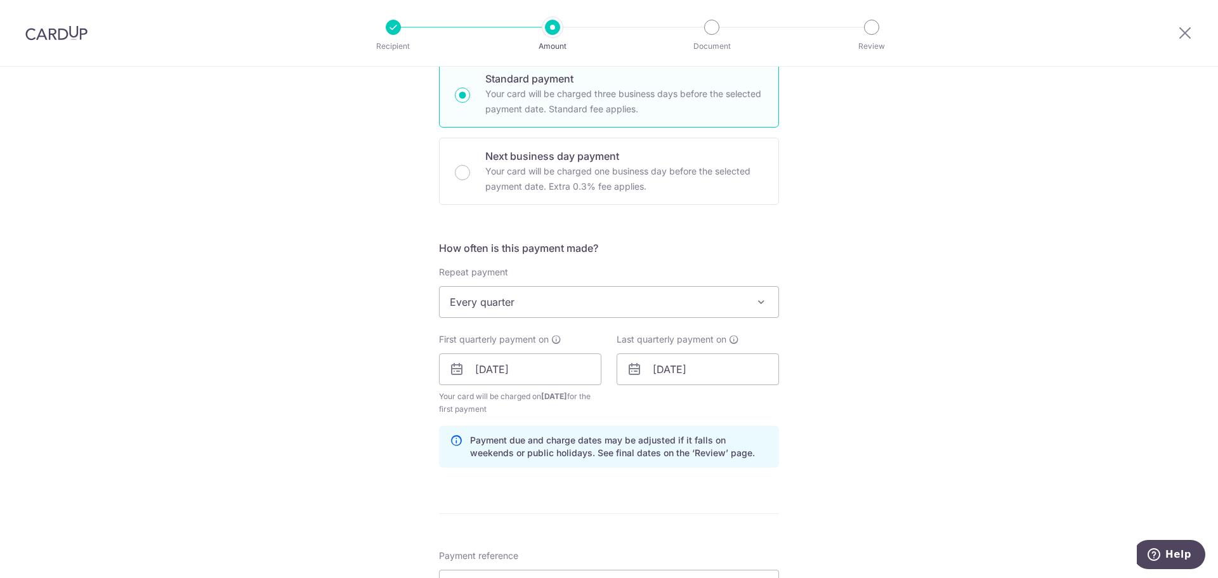
click at [843, 405] on div "Tell us more about your payment Enter payment amount SGD 1,001.37 1001.37 Recip…" at bounding box center [609, 384] width 1218 height 1269
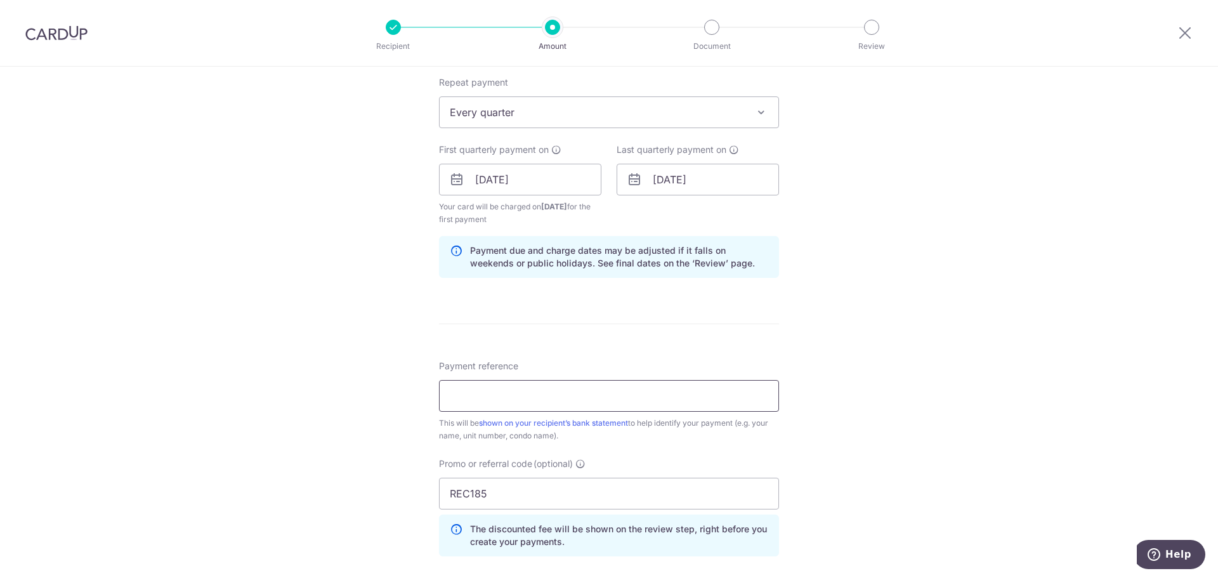
scroll to position [507, 0]
click at [541, 391] on input "Payment reference" at bounding box center [609, 395] width 340 height 32
type input "270#04-23 Leong Seng Loon"
click at [392, 454] on div "Tell us more about your payment Enter payment amount SGD 1,001.37 1001.37 Recip…" at bounding box center [609, 193] width 1218 height 1269
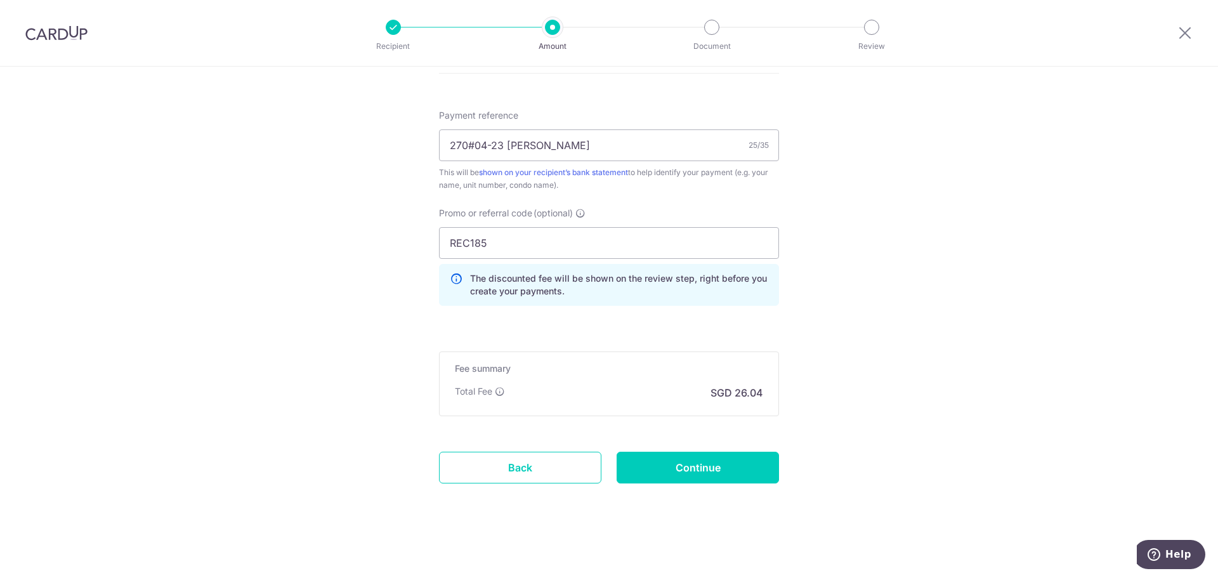
scroll to position [758, 0]
click at [714, 471] on input "Continue" at bounding box center [697, 467] width 162 height 32
type input "Create Schedule"
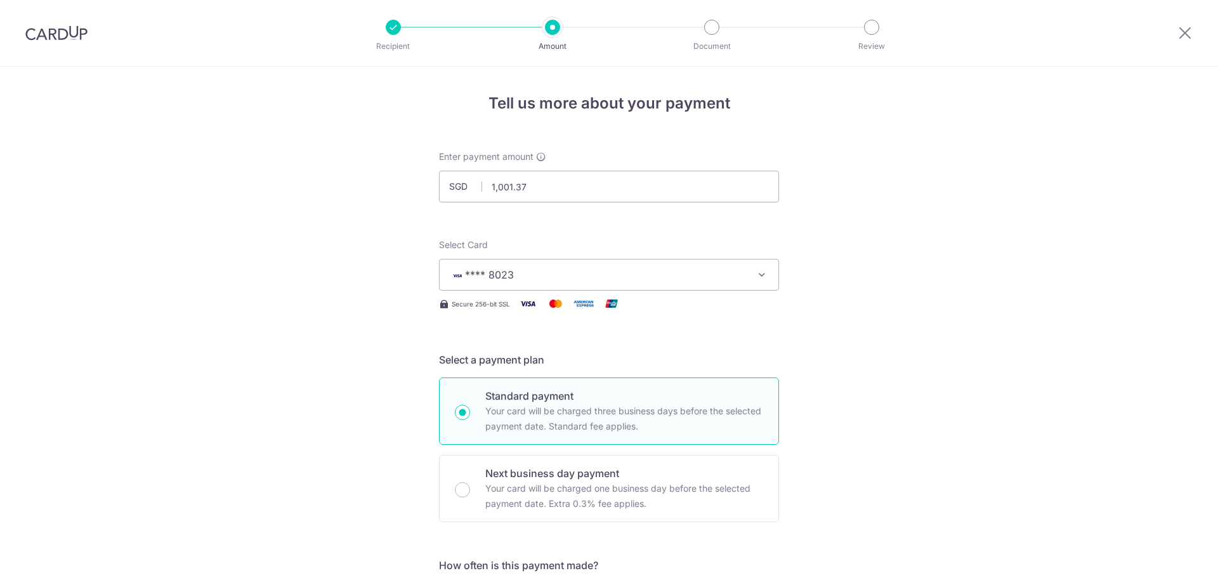
scroll to position [711, 0]
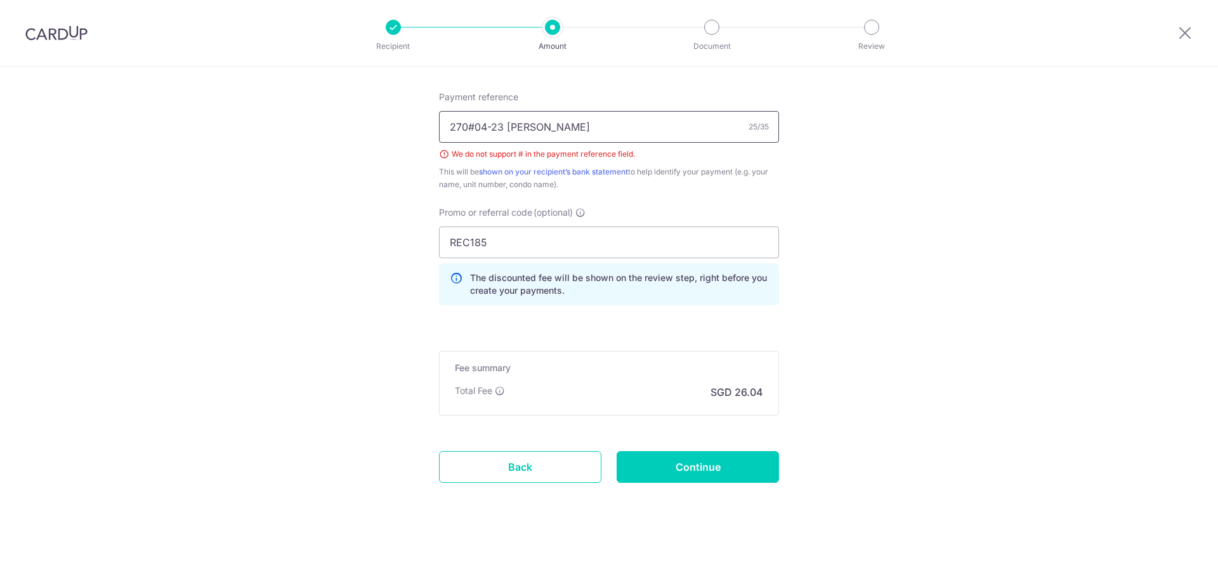
click at [474, 129] on input "270#04-23 [PERSON_NAME]" at bounding box center [609, 127] width 340 height 32
type input "[PHONE_NUMBER] [PERSON_NAME]"
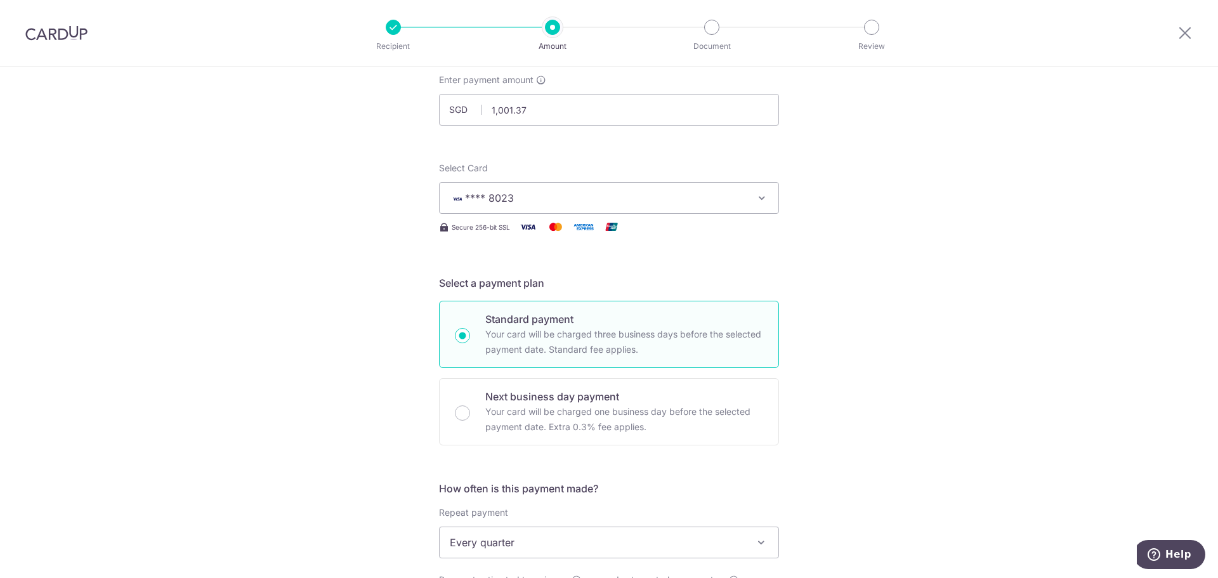
scroll to position [0, 0]
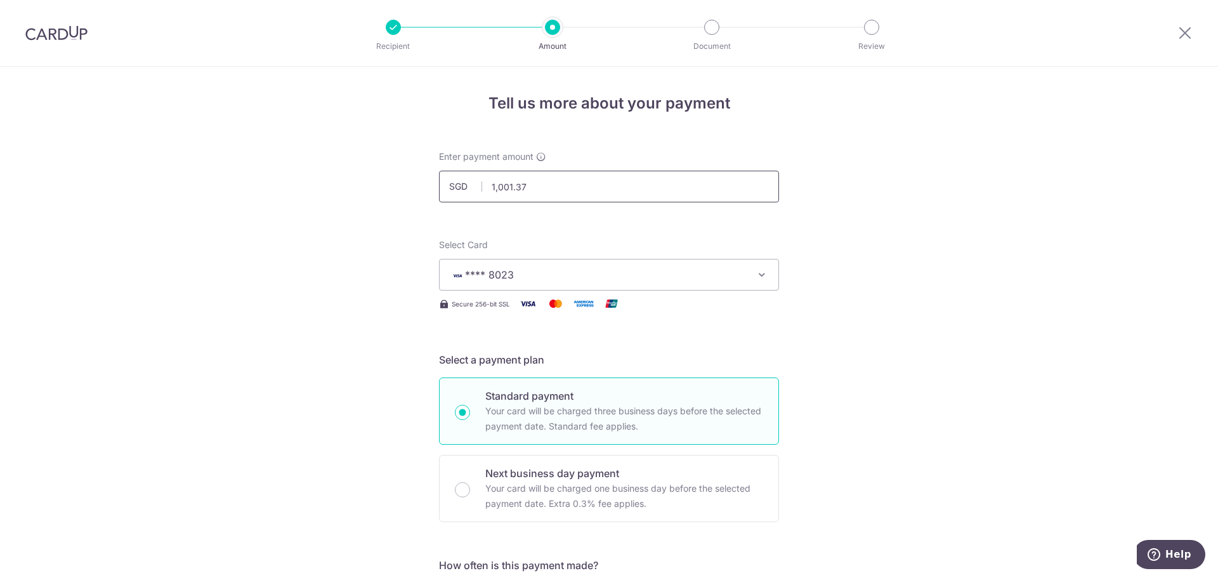
drag, startPoint x: 506, startPoint y: 186, endPoint x: 542, endPoint y: 187, distance: 36.2
click at [542, 187] on input "1,001.37" at bounding box center [609, 187] width 340 height 32
type input "1,000.62"
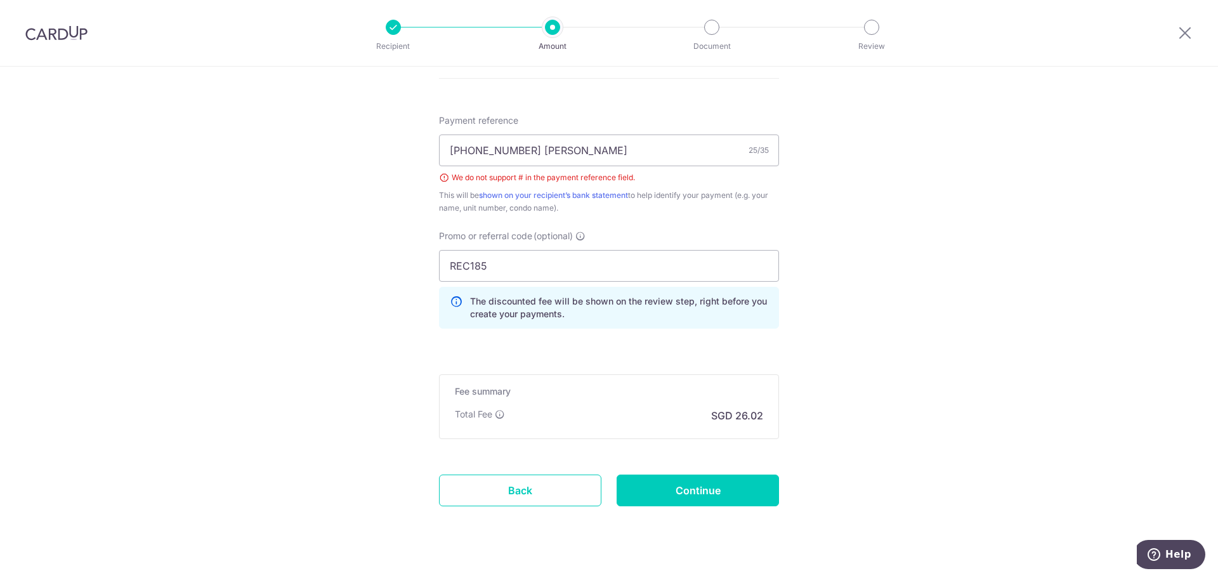
scroll to position [698, 0]
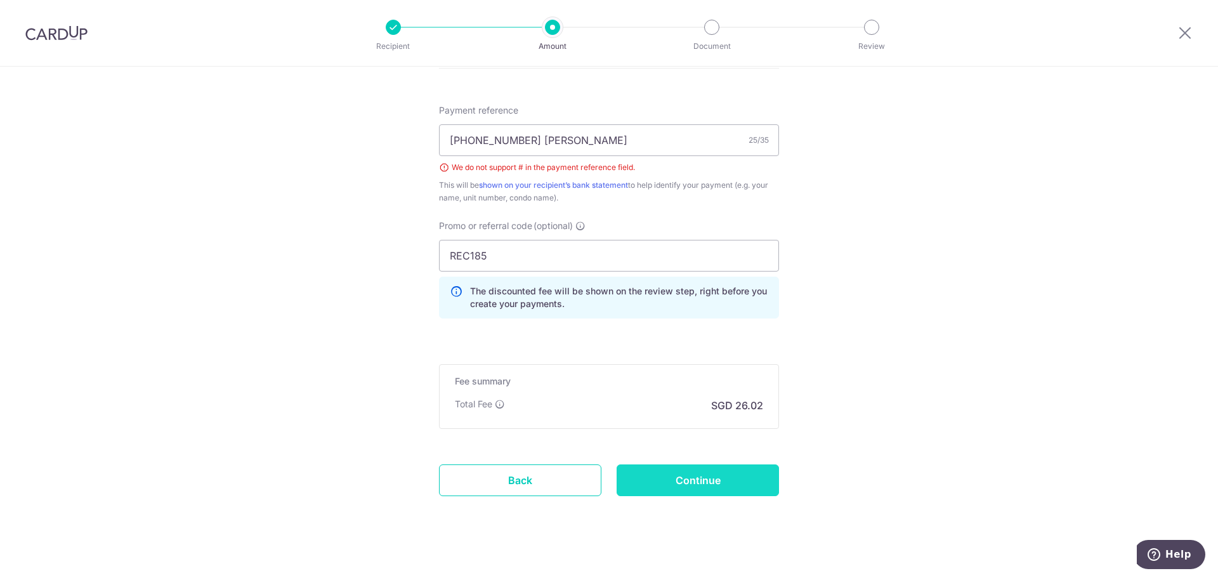
click at [717, 492] on input "Continue" at bounding box center [697, 480] width 162 height 32
type input "Create Schedule"
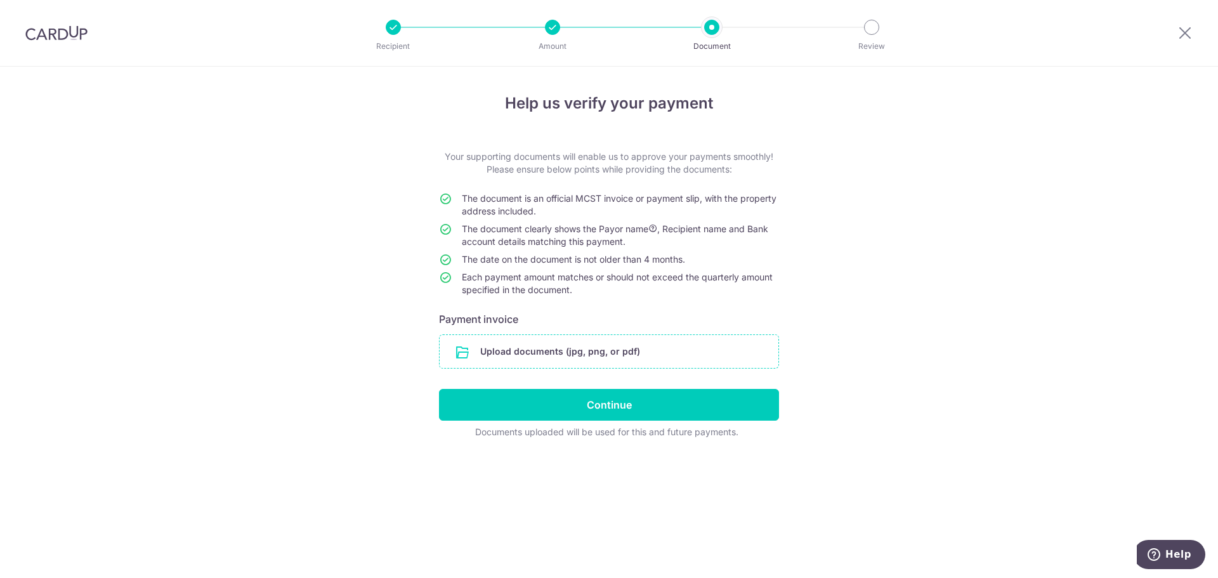
click at [556, 360] on input "file" at bounding box center [608, 351] width 339 height 33
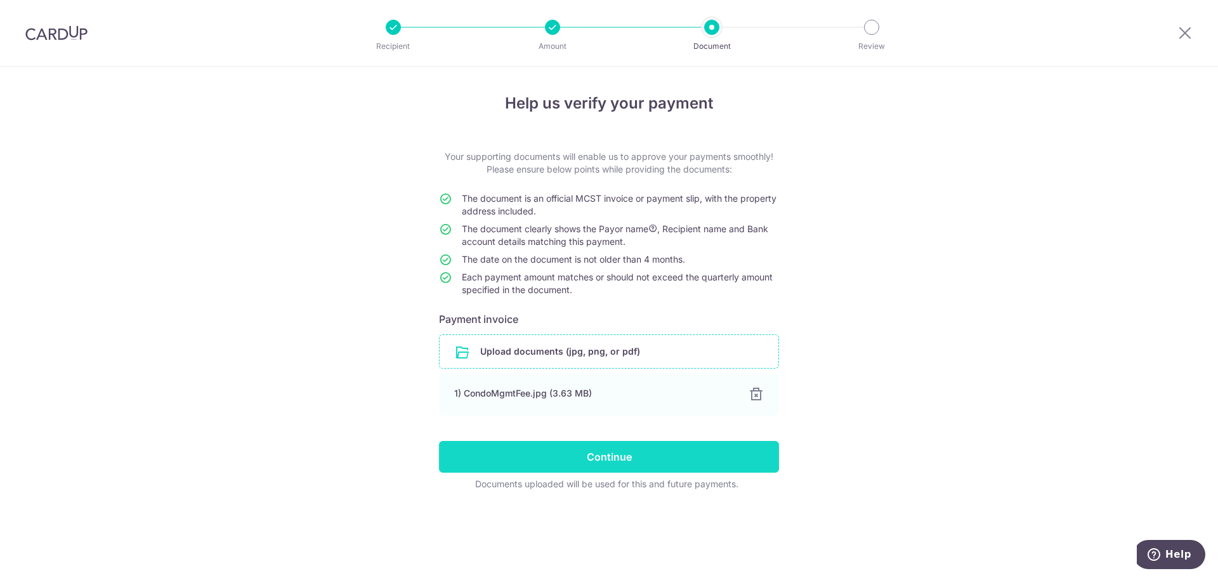
click at [568, 453] on input "Continue" at bounding box center [609, 457] width 340 height 32
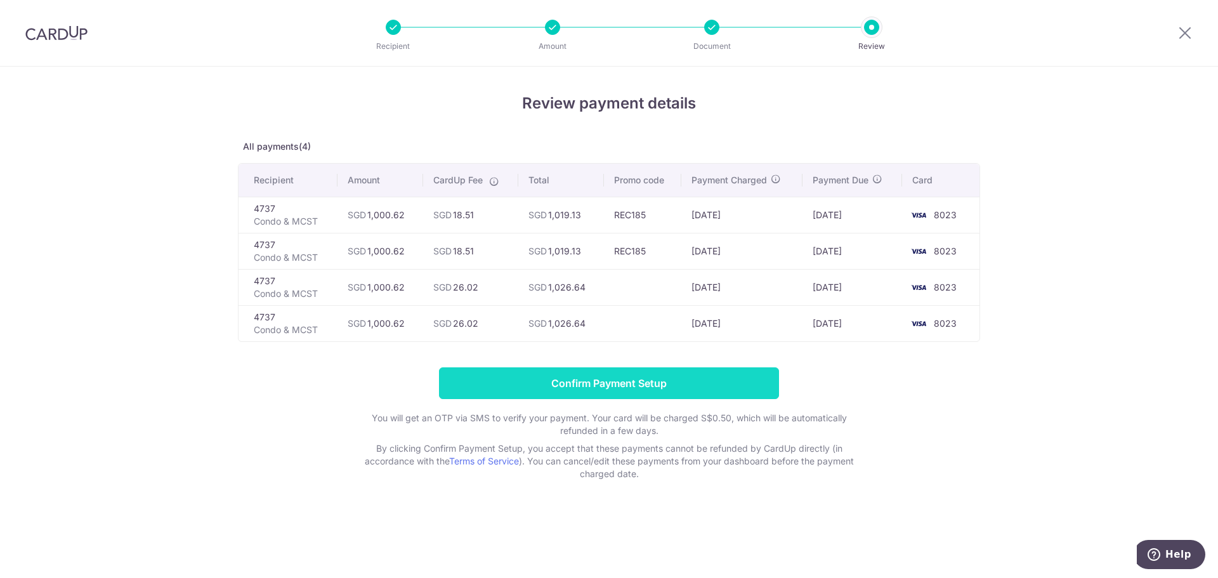
click at [586, 378] on input "Confirm Payment Setup" at bounding box center [609, 383] width 340 height 32
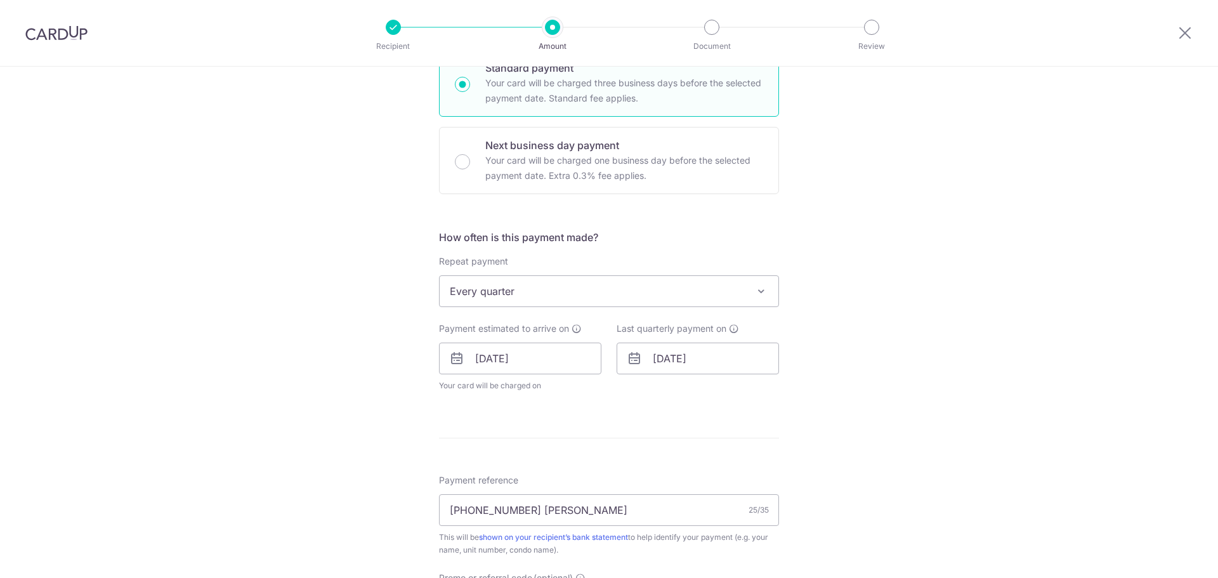
scroll to position [380, 0]
click at [666, 356] on input "[DATE]" at bounding box center [697, 358] width 162 height 32
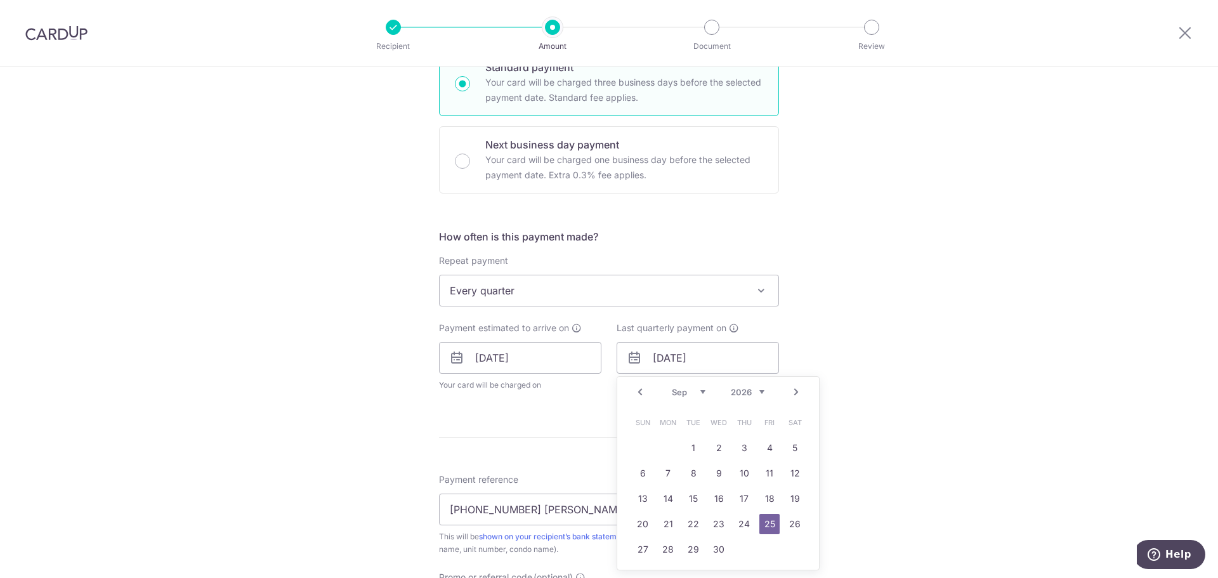
click at [696, 392] on select "Jan Feb Mar Apr May Jun [DATE] Aug Sep Oct Nov Dec" at bounding box center [689, 392] width 34 height 10
click at [743, 521] on link "26" at bounding box center [744, 524] width 20 height 20
type input "[DATE]"
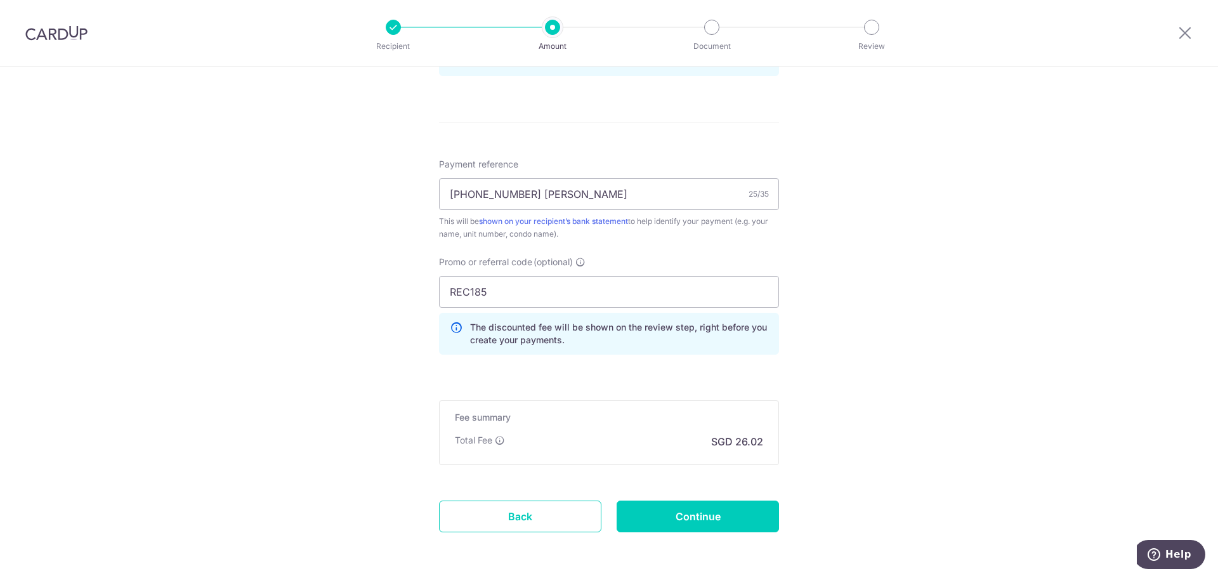
scroll to position [797, 0]
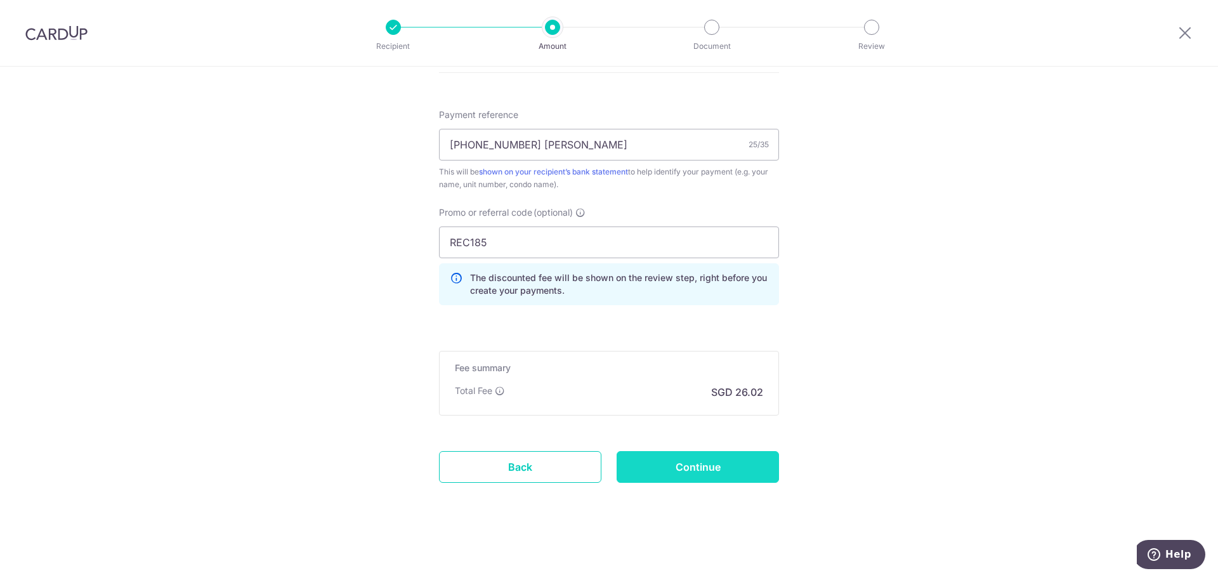
click at [708, 465] on input "Continue" at bounding box center [697, 467] width 162 height 32
type input "Update Schedule"
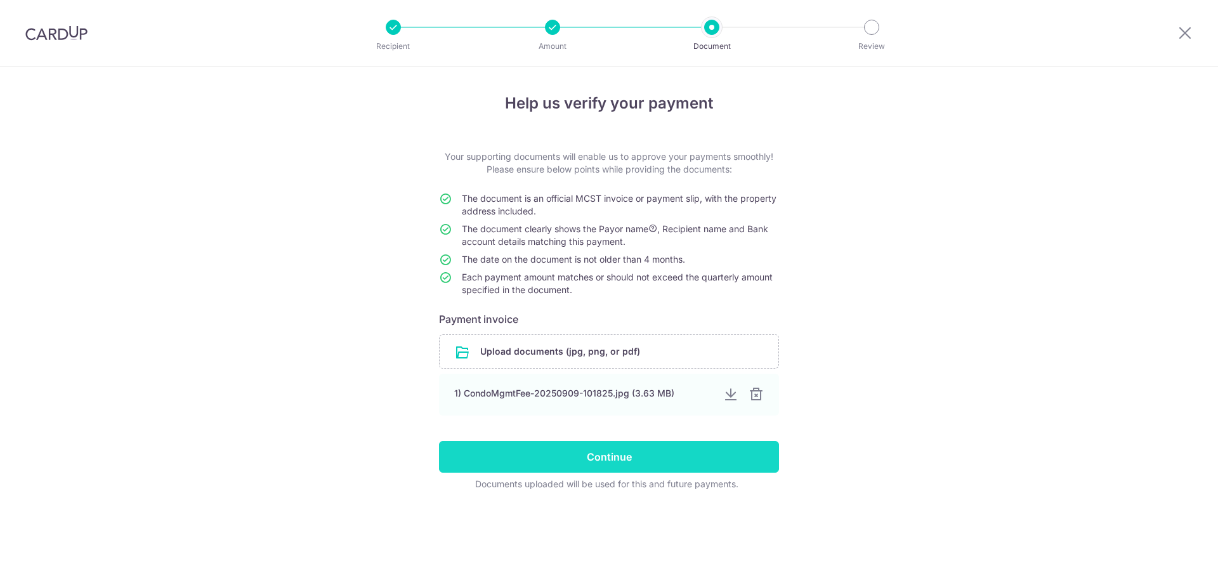
click at [524, 449] on input "Continue" at bounding box center [609, 457] width 340 height 32
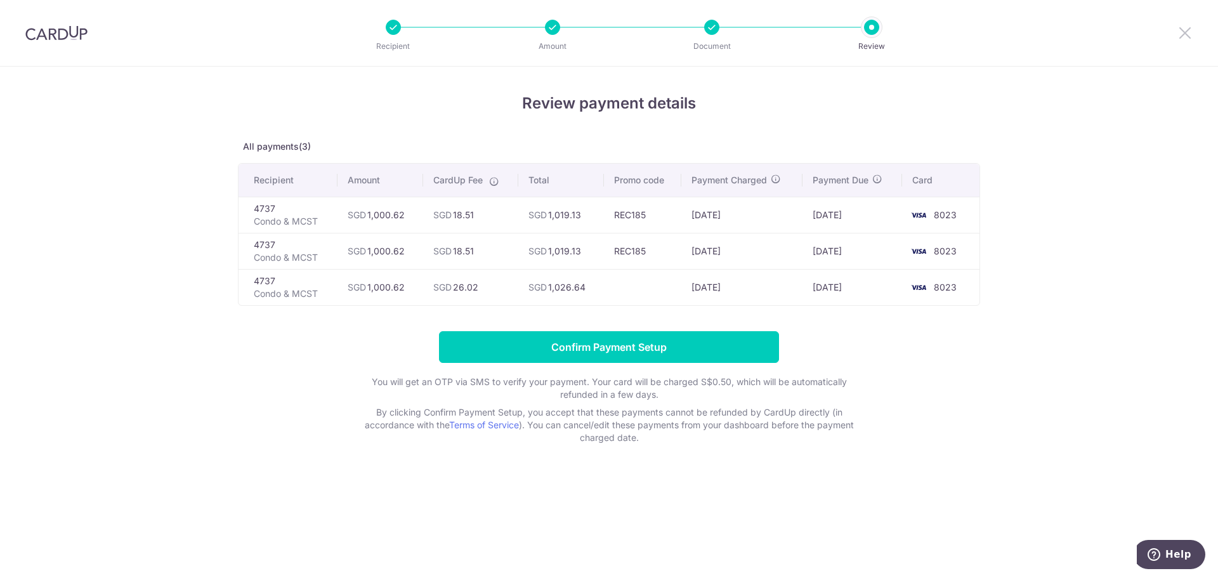
click at [1189, 32] on icon at bounding box center [1184, 33] width 15 height 16
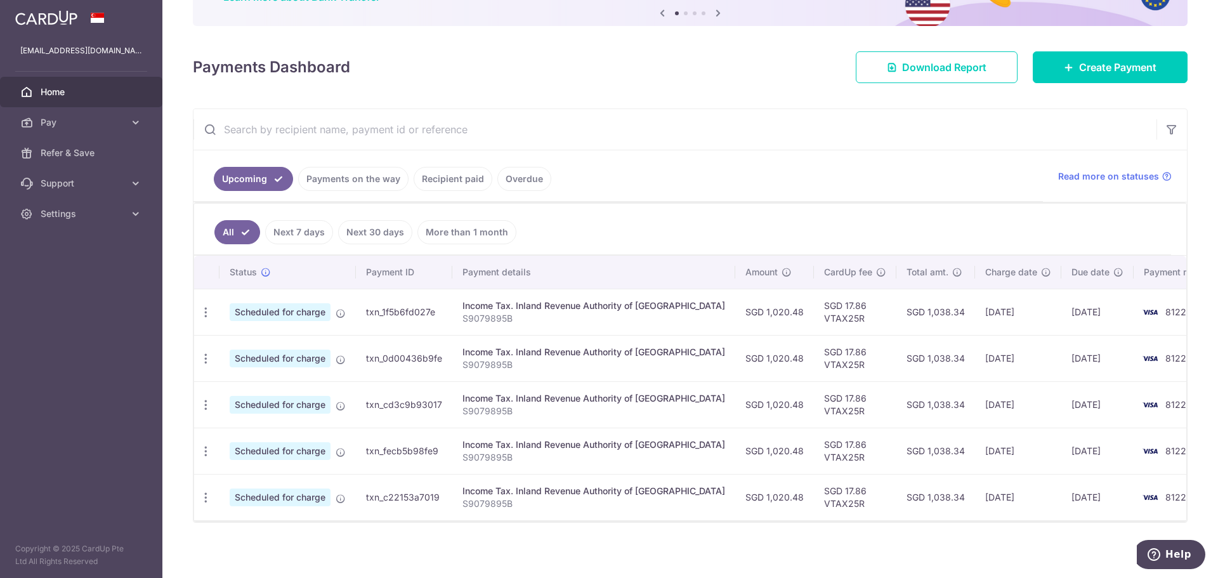
scroll to position [126, 0]
